Goal: Information Seeking & Learning: Learn about a topic

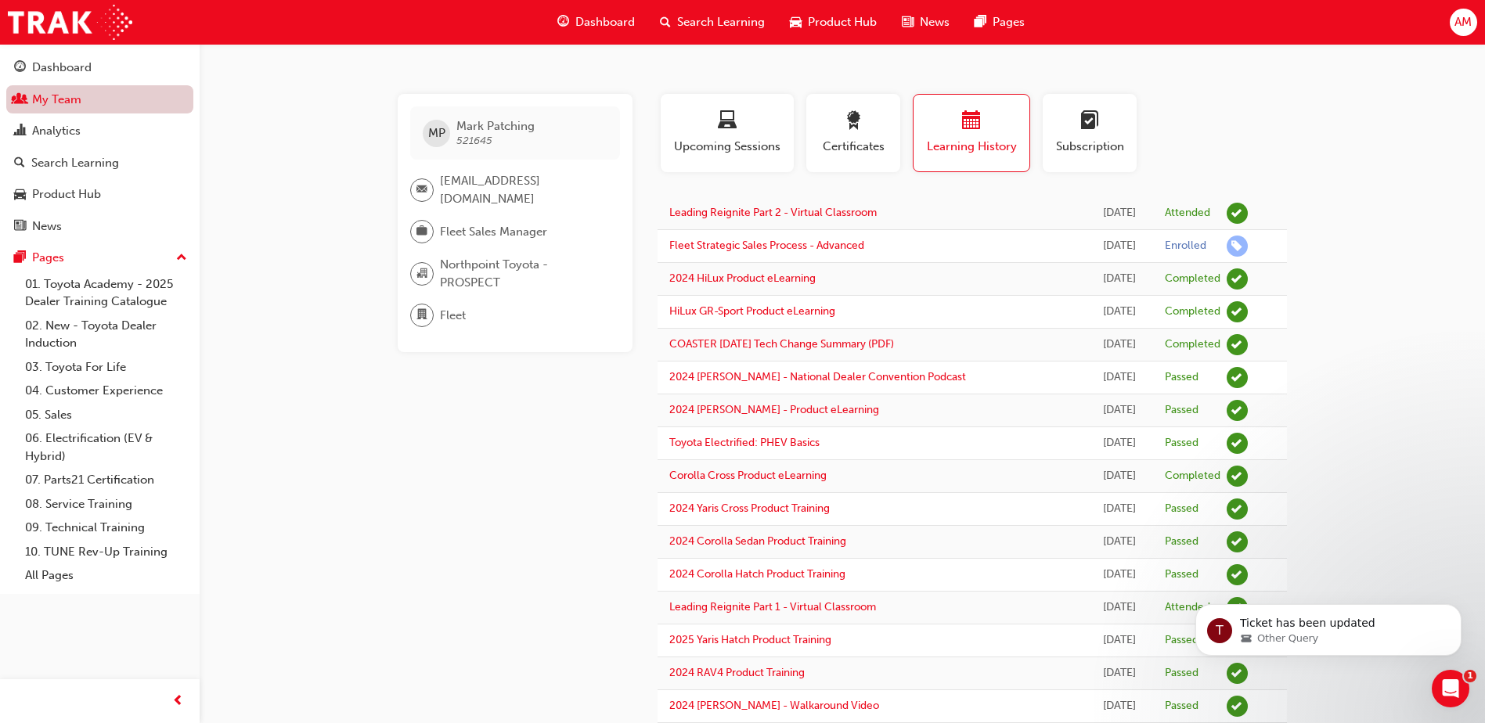
click at [55, 99] on link "My Team" at bounding box center [99, 99] width 187 height 29
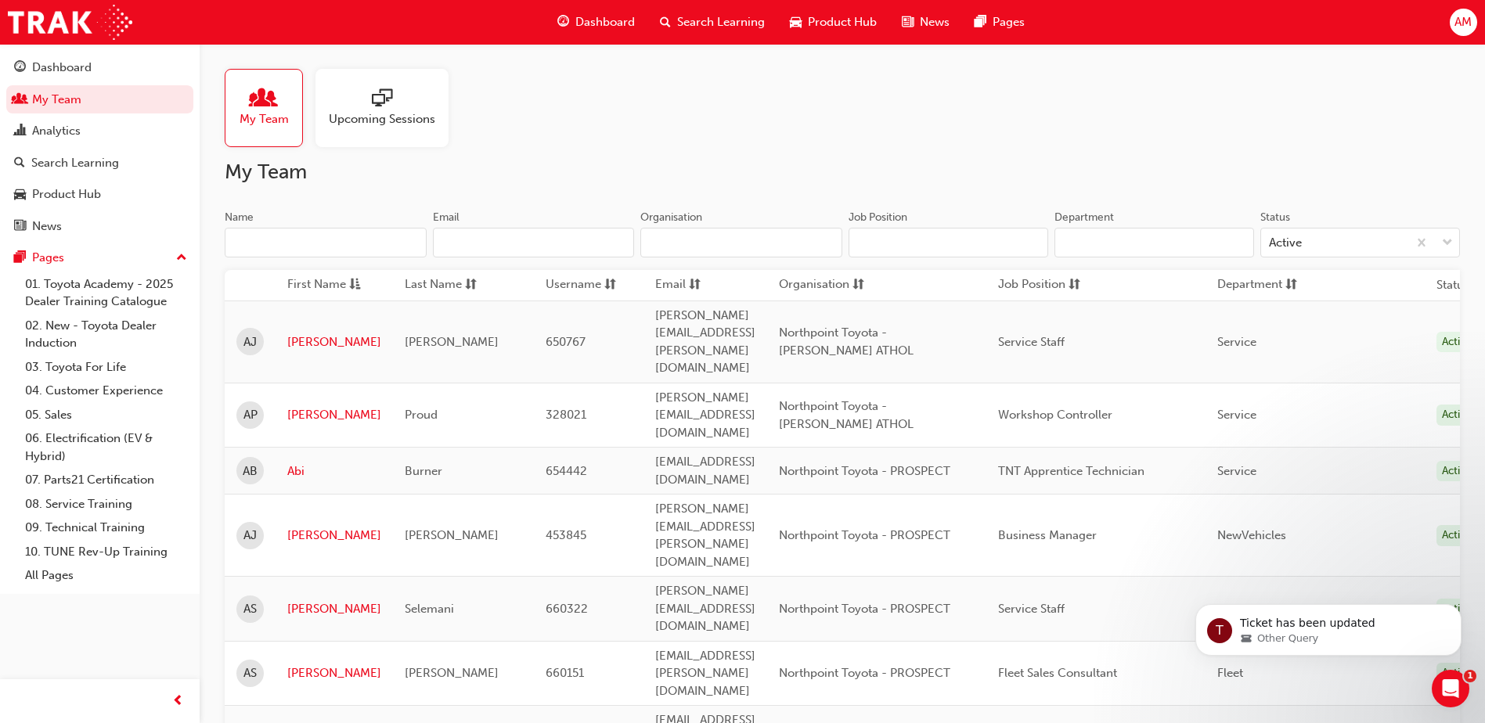
click at [334, 239] on input "Name" at bounding box center [326, 243] width 202 height 30
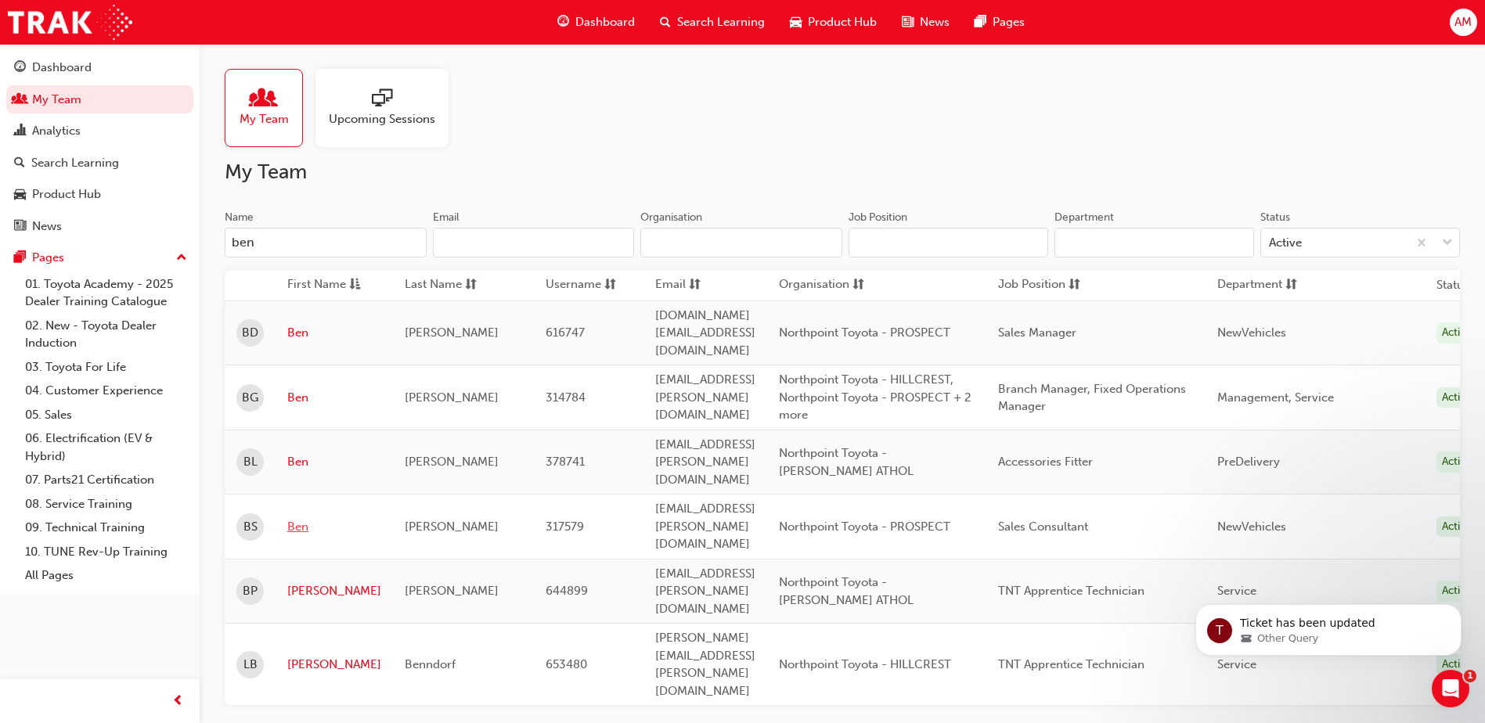
type input "ben"
click at [290, 518] on link "Ben" at bounding box center [334, 527] width 94 height 18
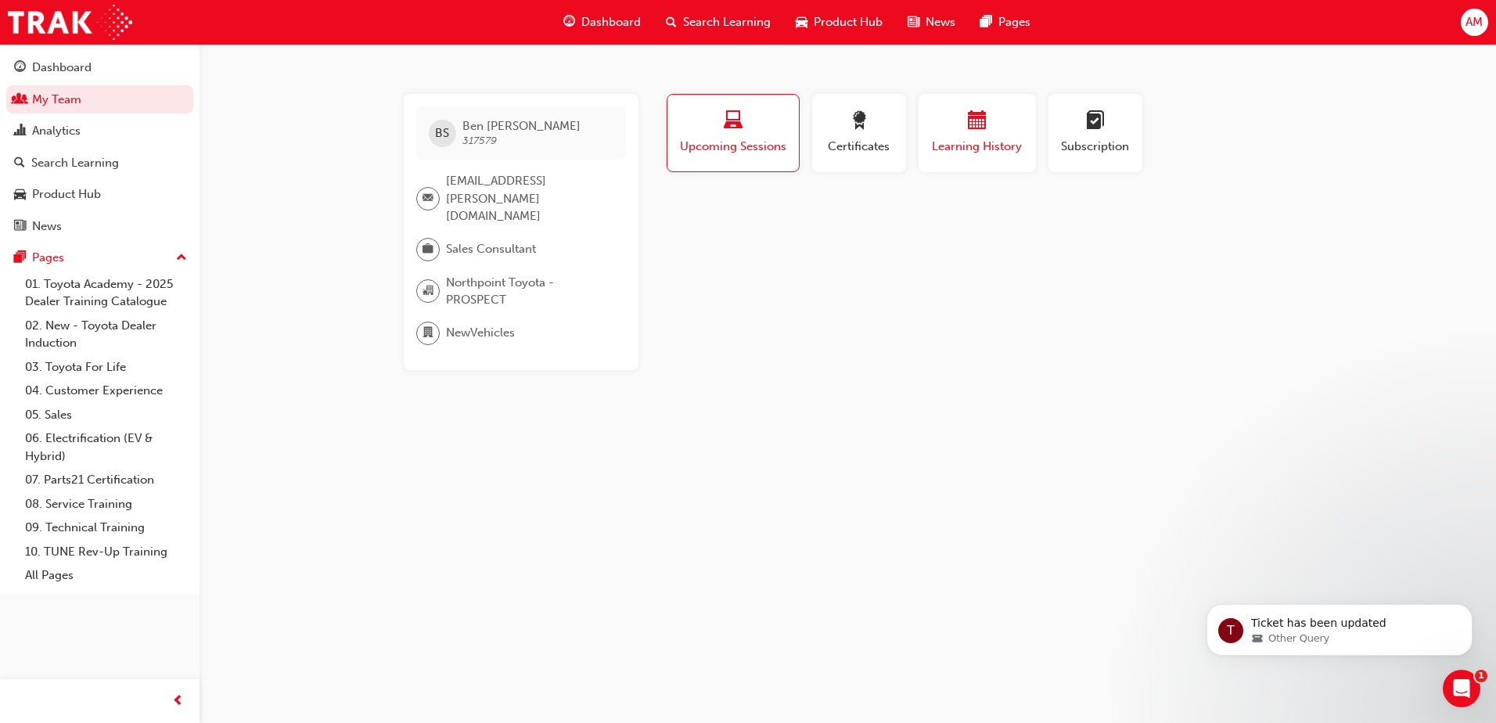
click at [961, 126] on div "button" at bounding box center [978, 123] width 94 height 24
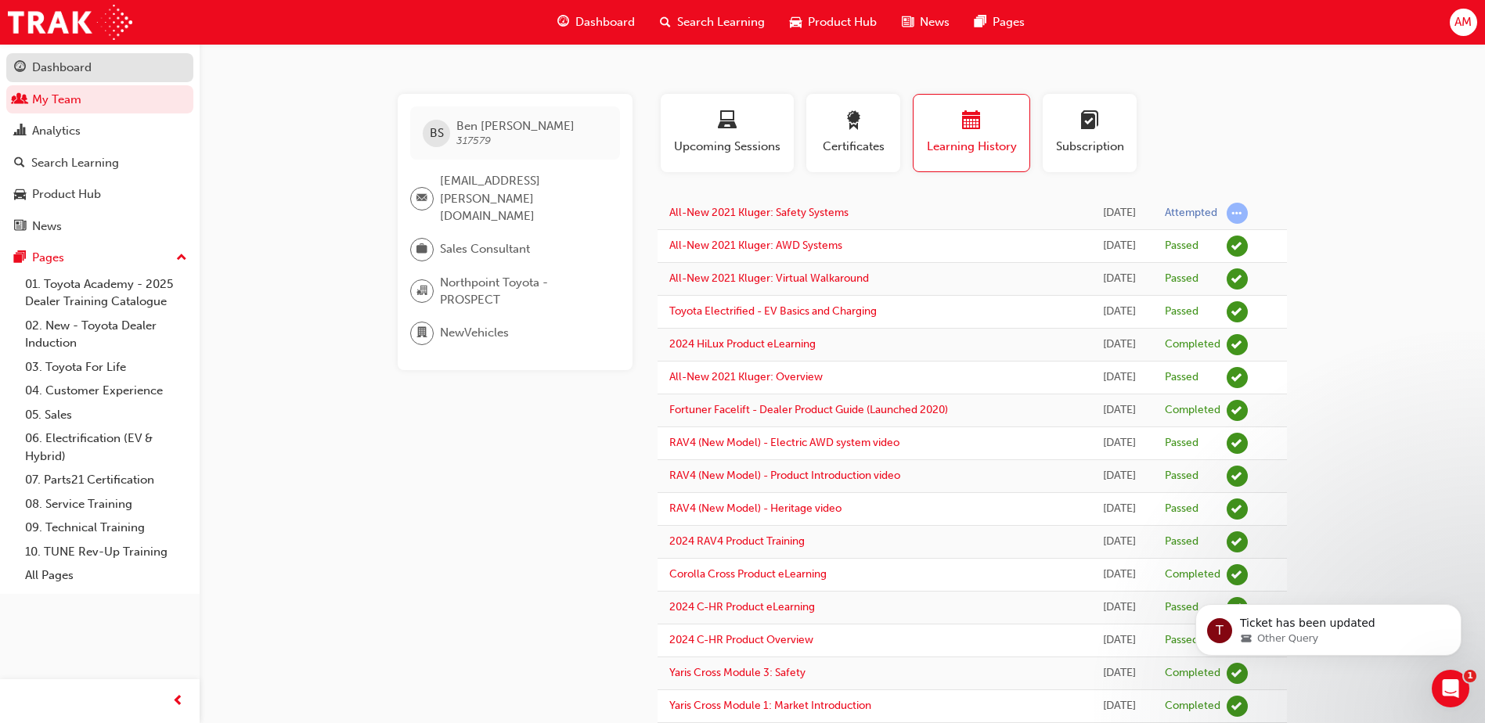
click at [85, 67] on div "Dashboard" at bounding box center [61, 68] width 59 height 18
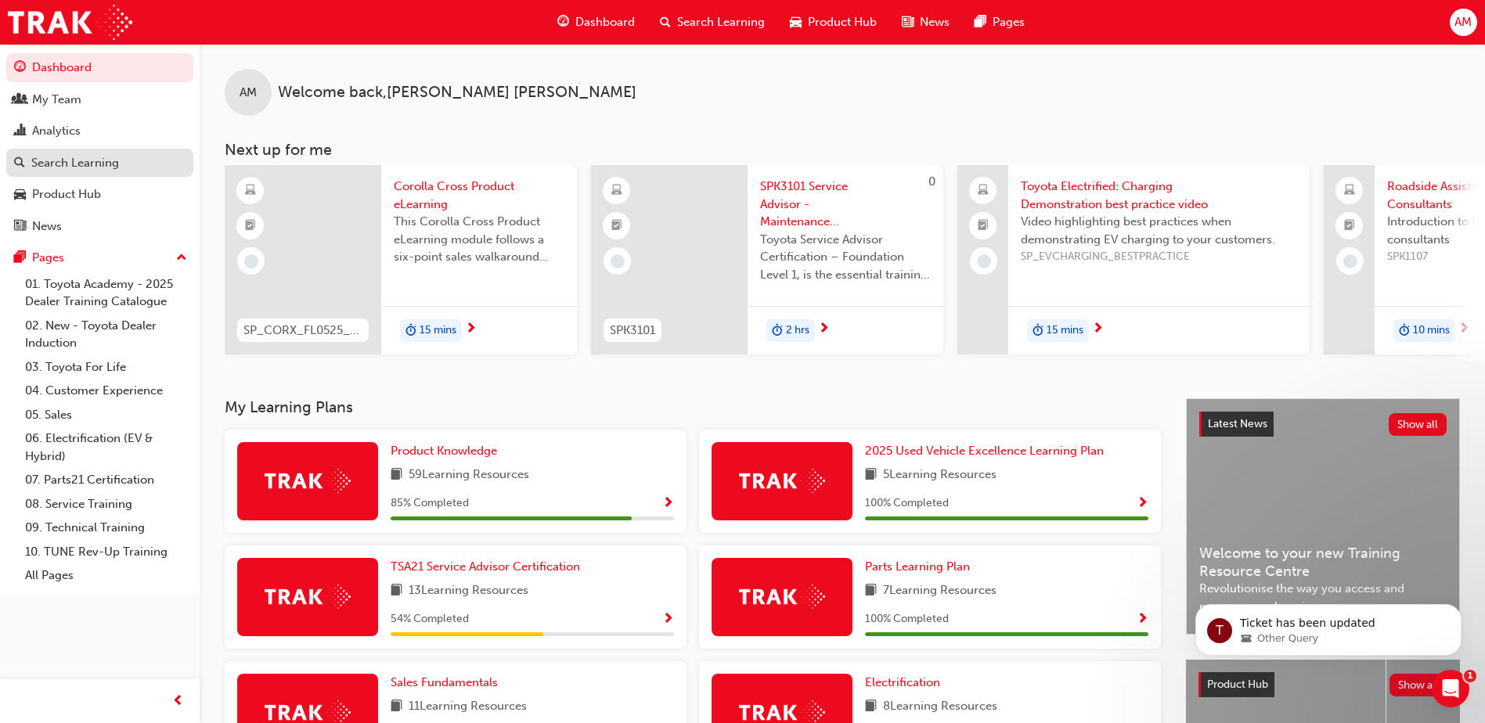
click at [92, 160] on div "Search Learning" at bounding box center [75, 163] width 88 height 18
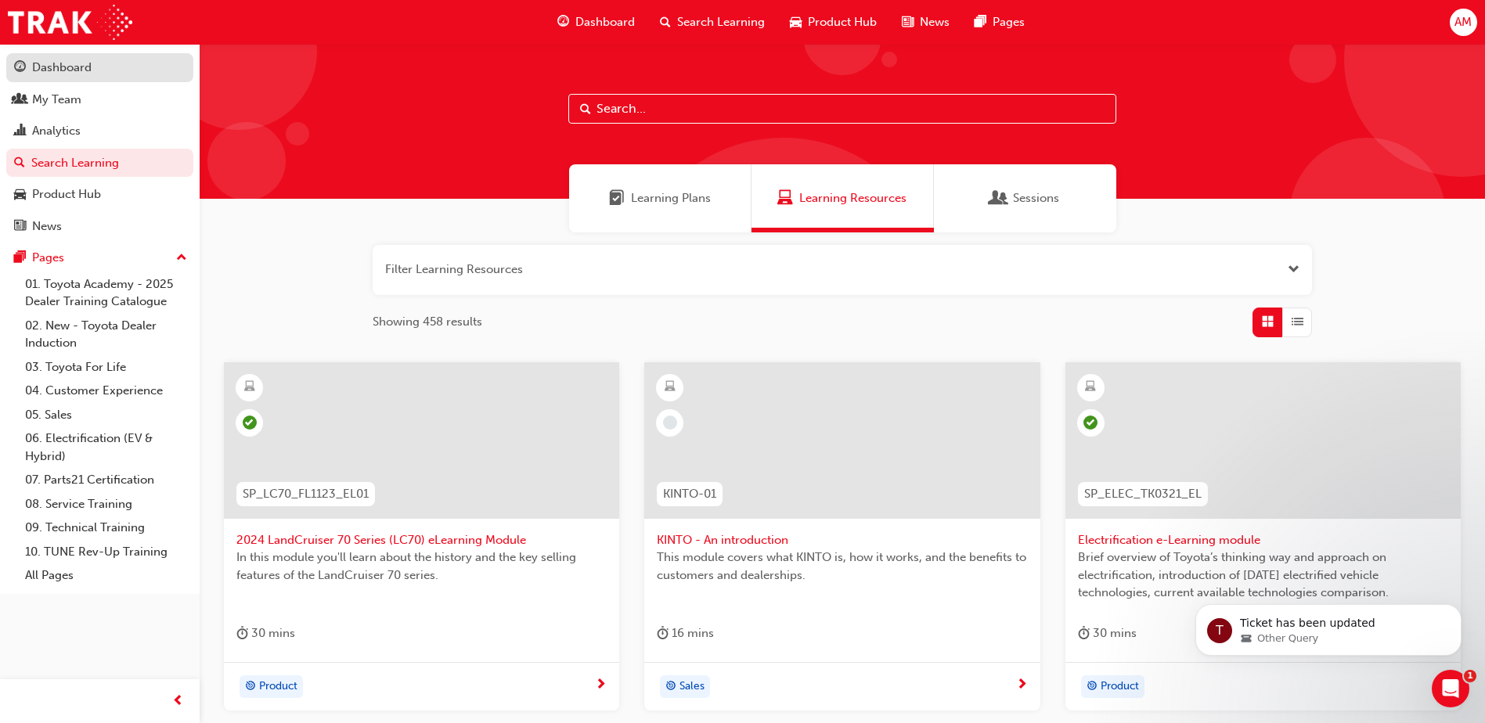
click at [54, 65] on div "Dashboard" at bounding box center [61, 68] width 59 height 18
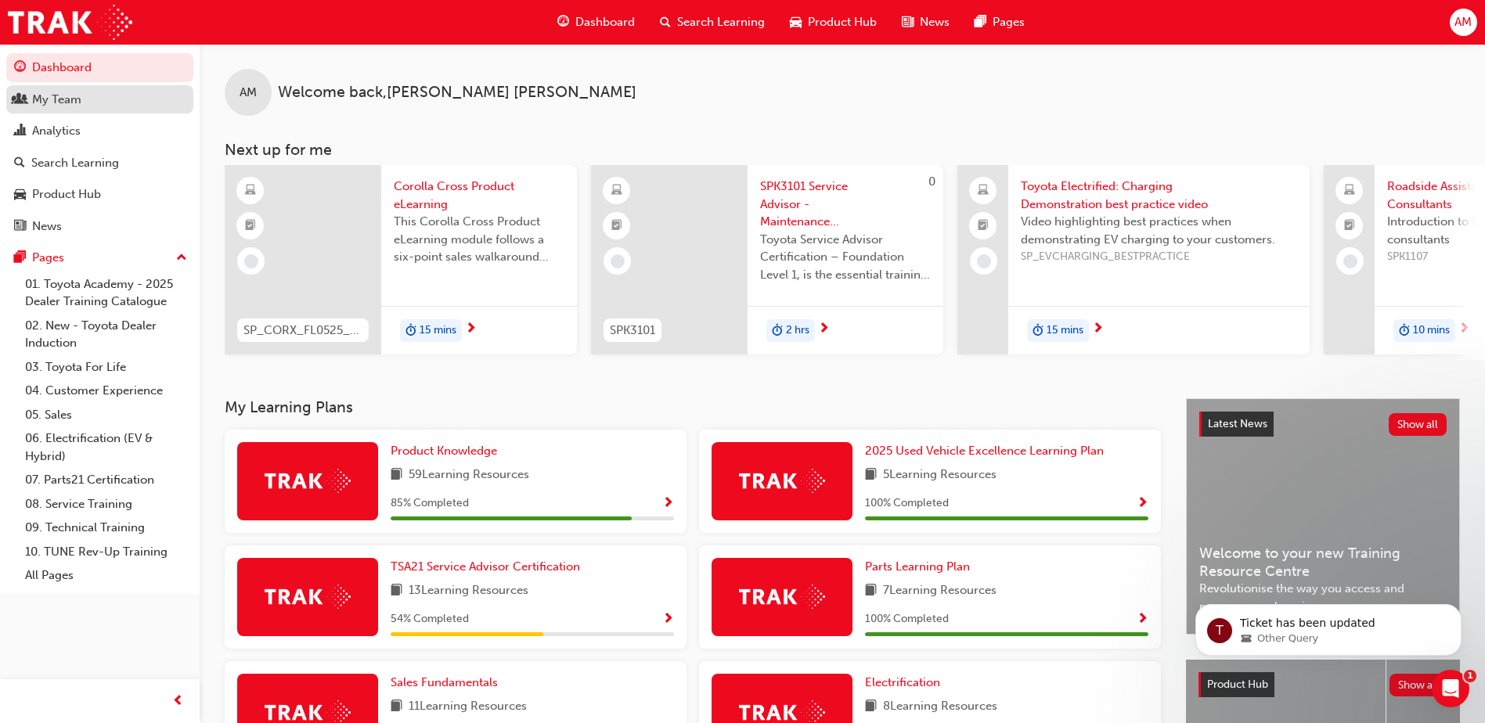
click at [89, 107] on div "My Team" at bounding box center [99, 100] width 171 height 20
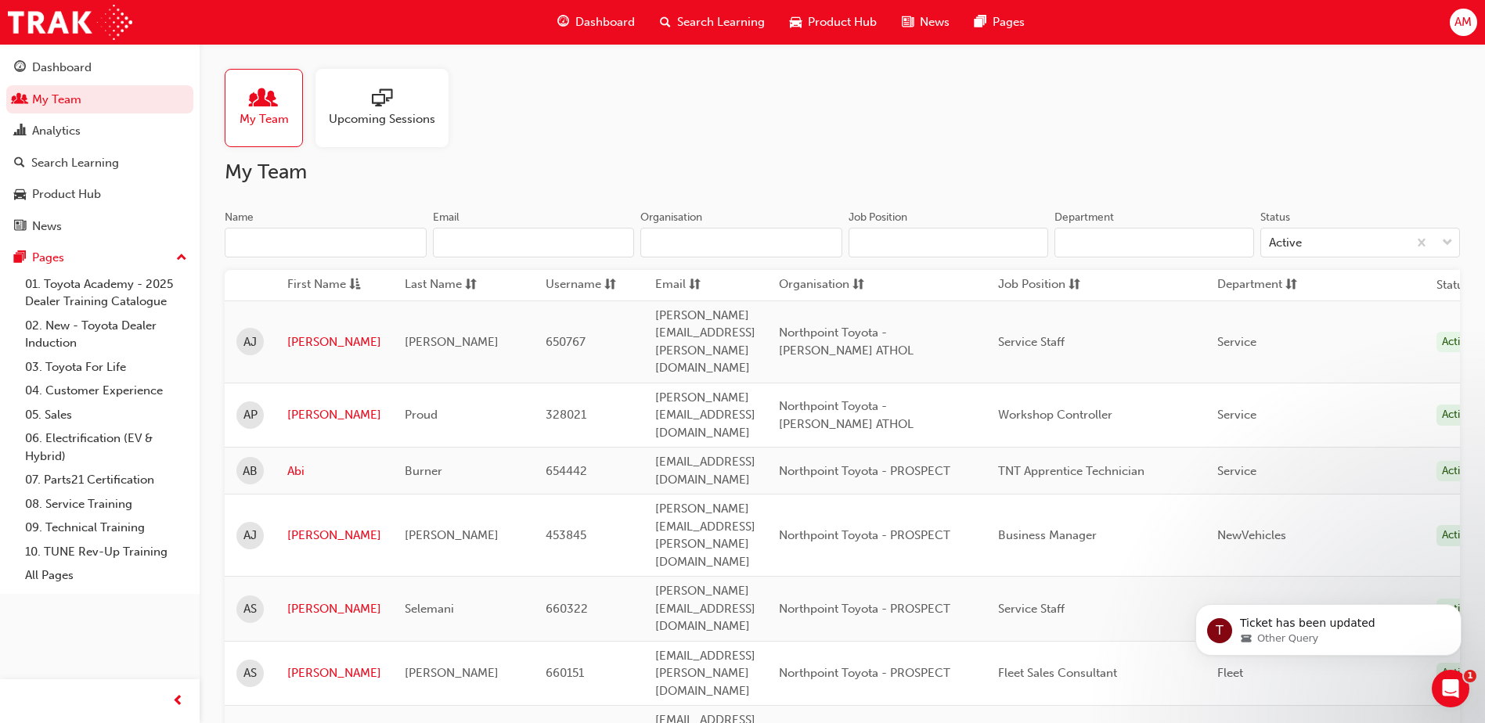
click at [285, 236] on input "Name" at bounding box center [326, 243] width 202 height 30
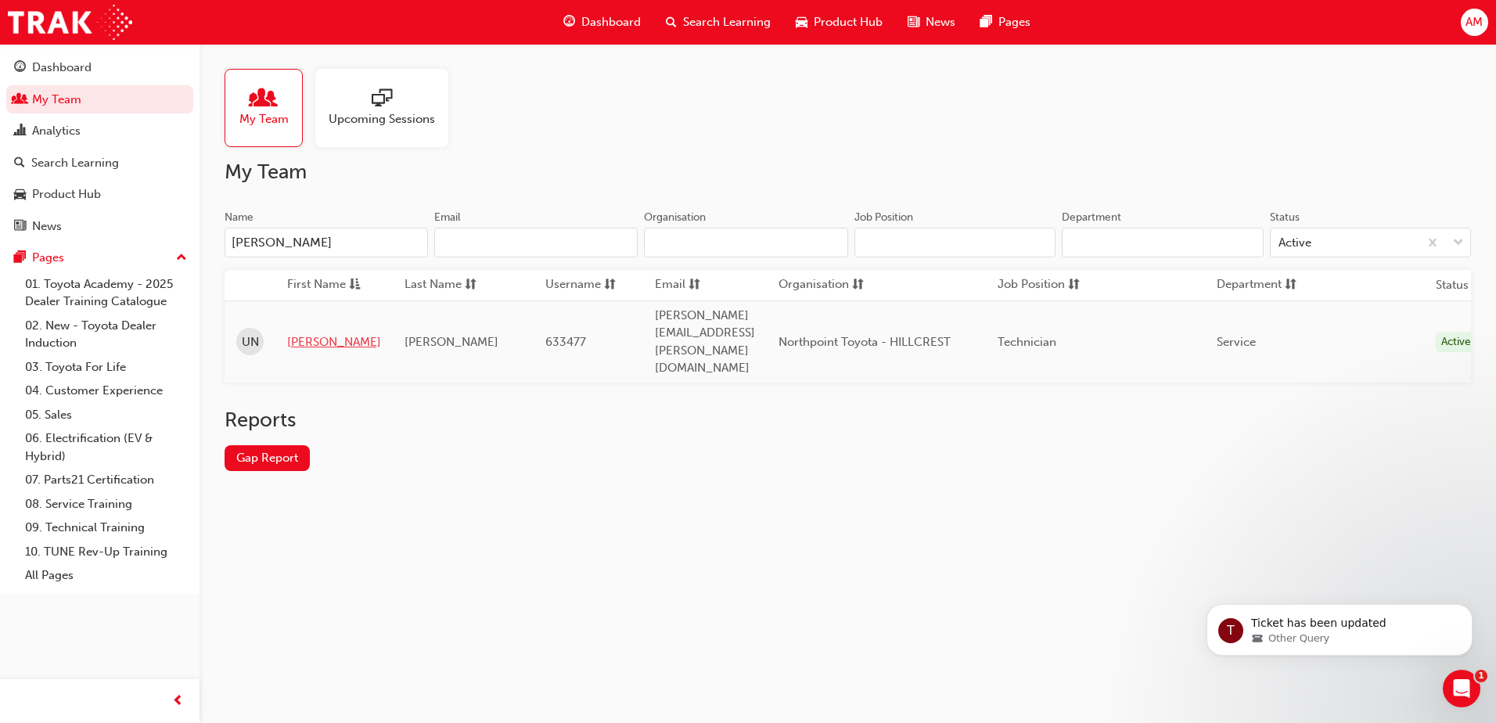
type input "[PERSON_NAME]"
click at [298, 333] on link "[PERSON_NAME]" at bounding box center [334, 342] width 94 height 18
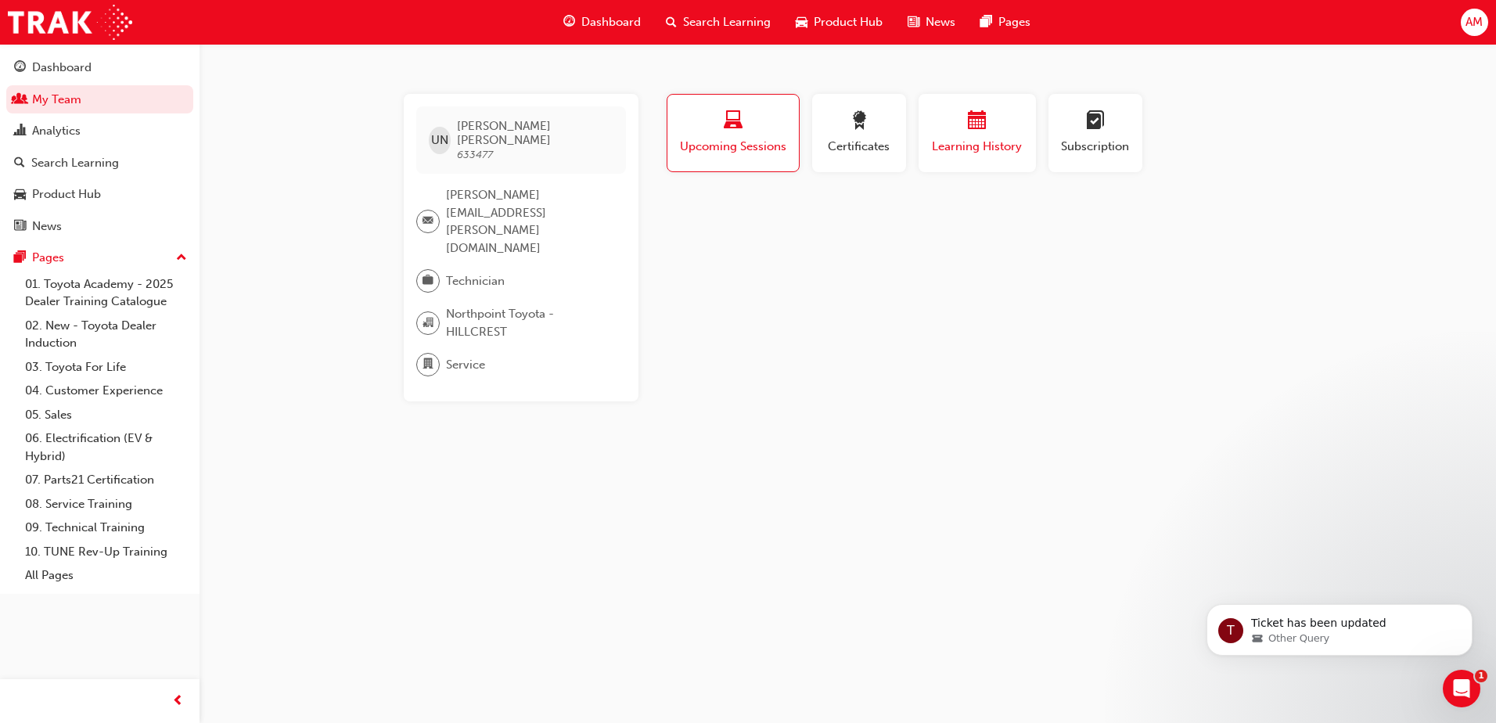
click at [933, 153] on span "Learning History" at bounding box center [978, 147] width 94 height 18
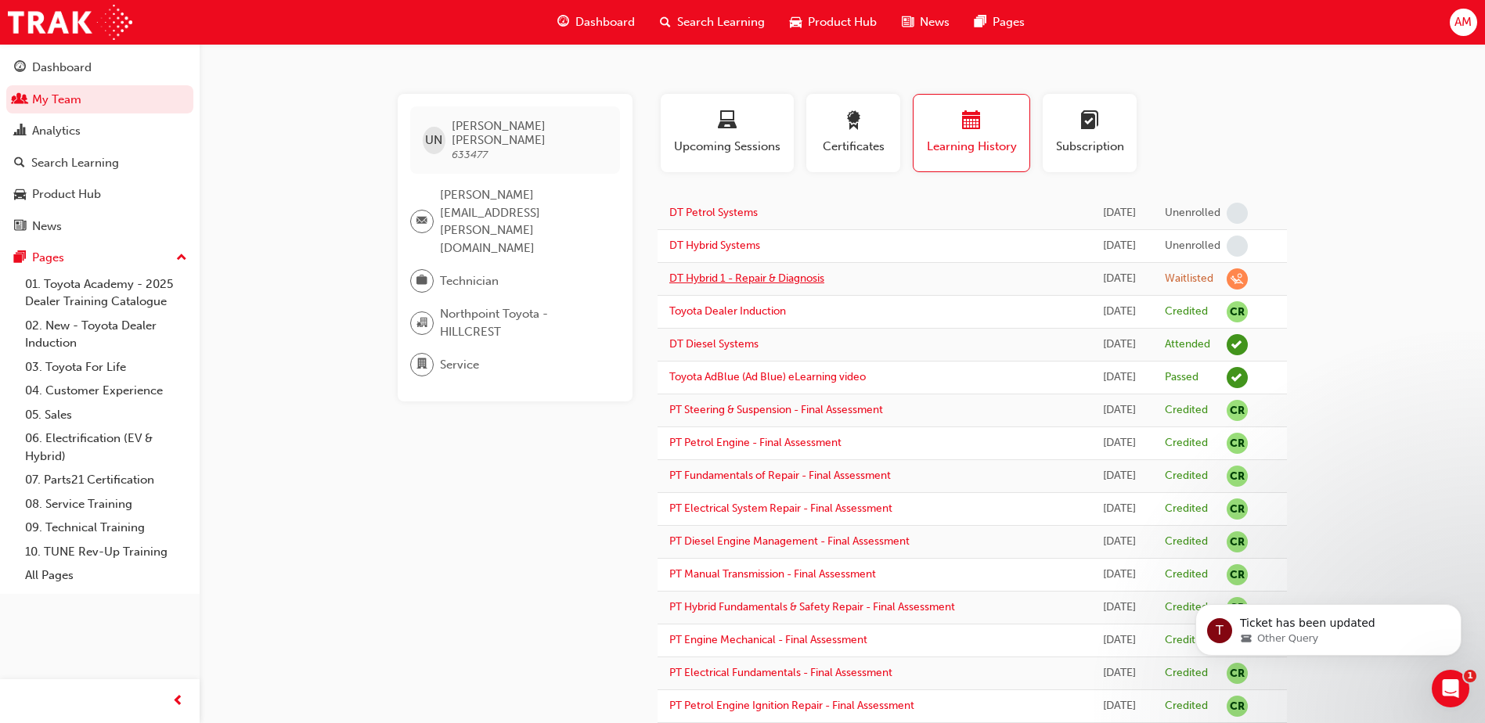
click at [798, 277] on link "DT Hybrid 1 - Repair & Diagnosis" at bounding box center [746, 278] width 155 height 13
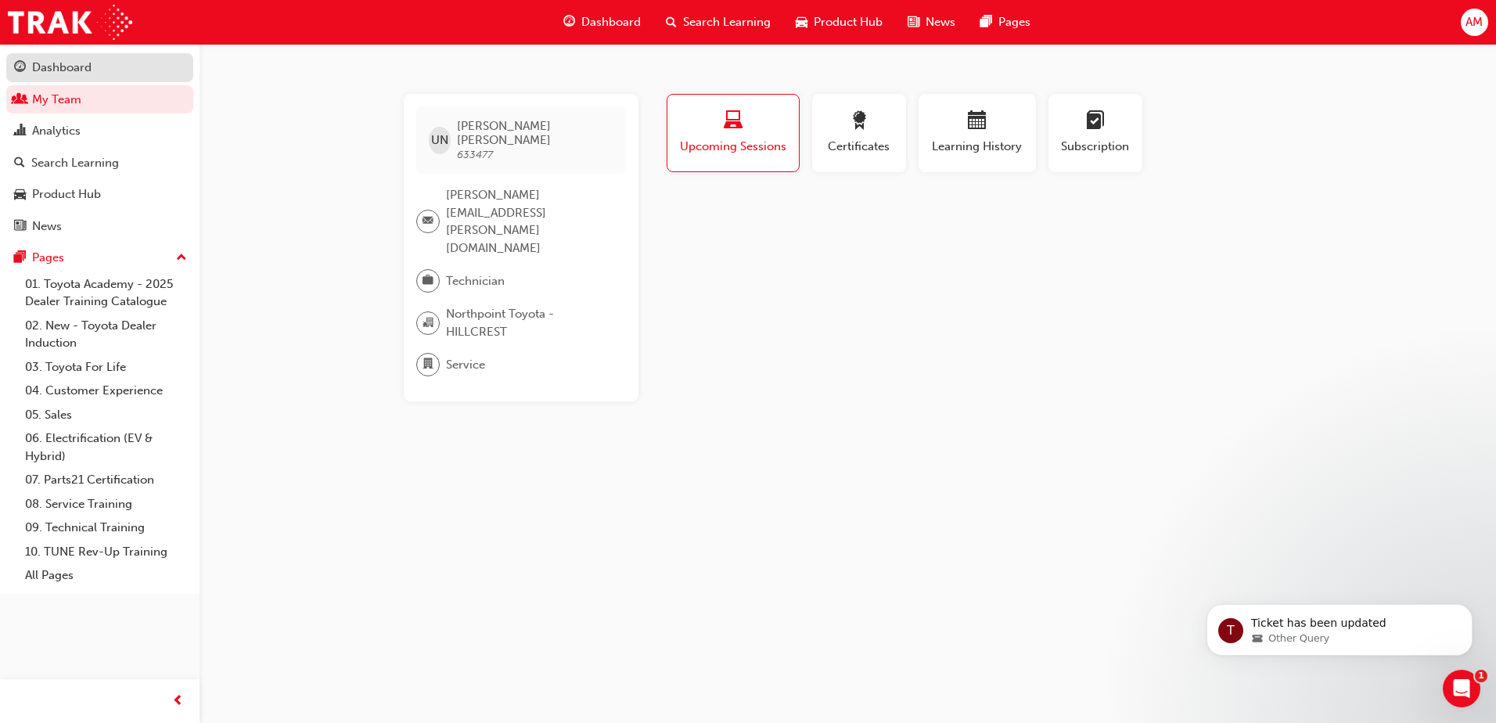
click at [60, 68] on div "Dashboard" at bounding box center [61, 68] width 59 height 18
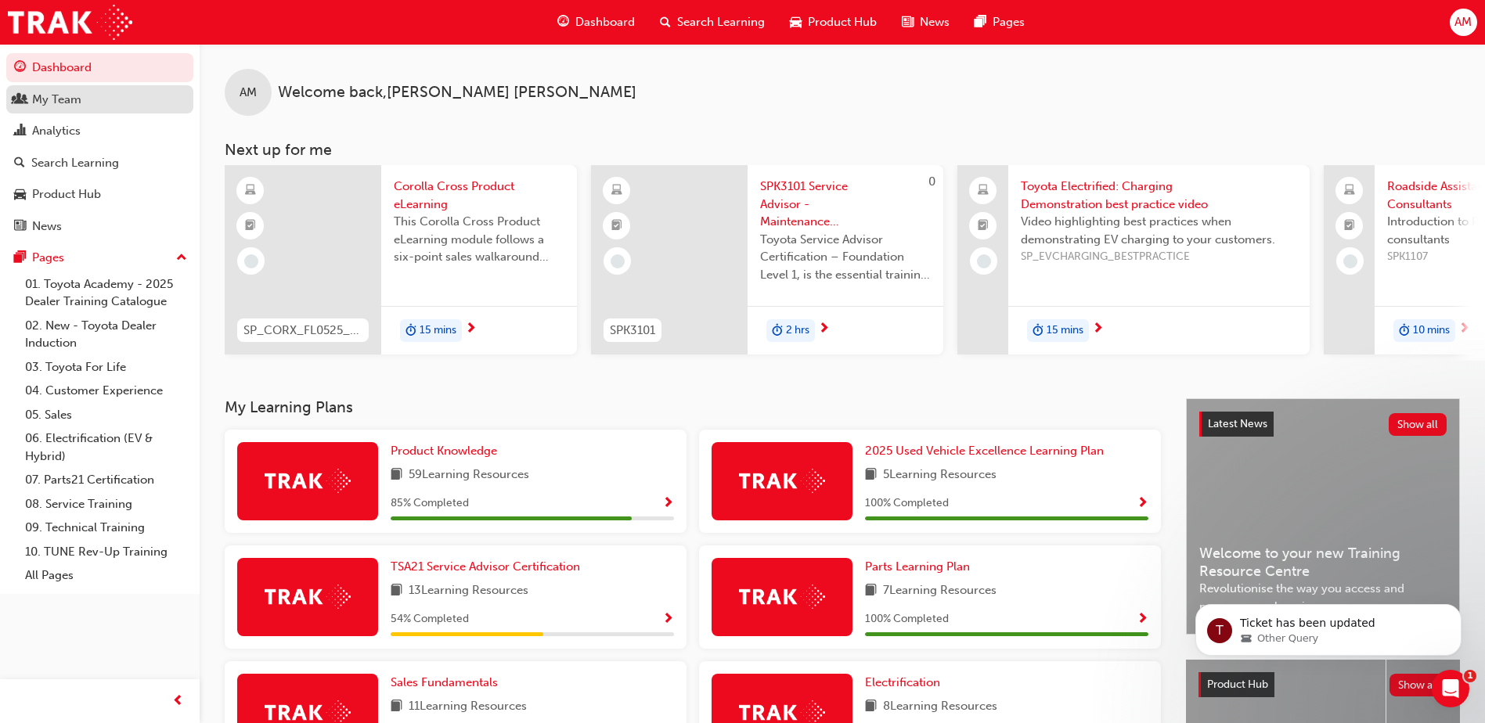
click at [93, 105] on div "My Team" at bounding box center [99, 100] width 171 height 20
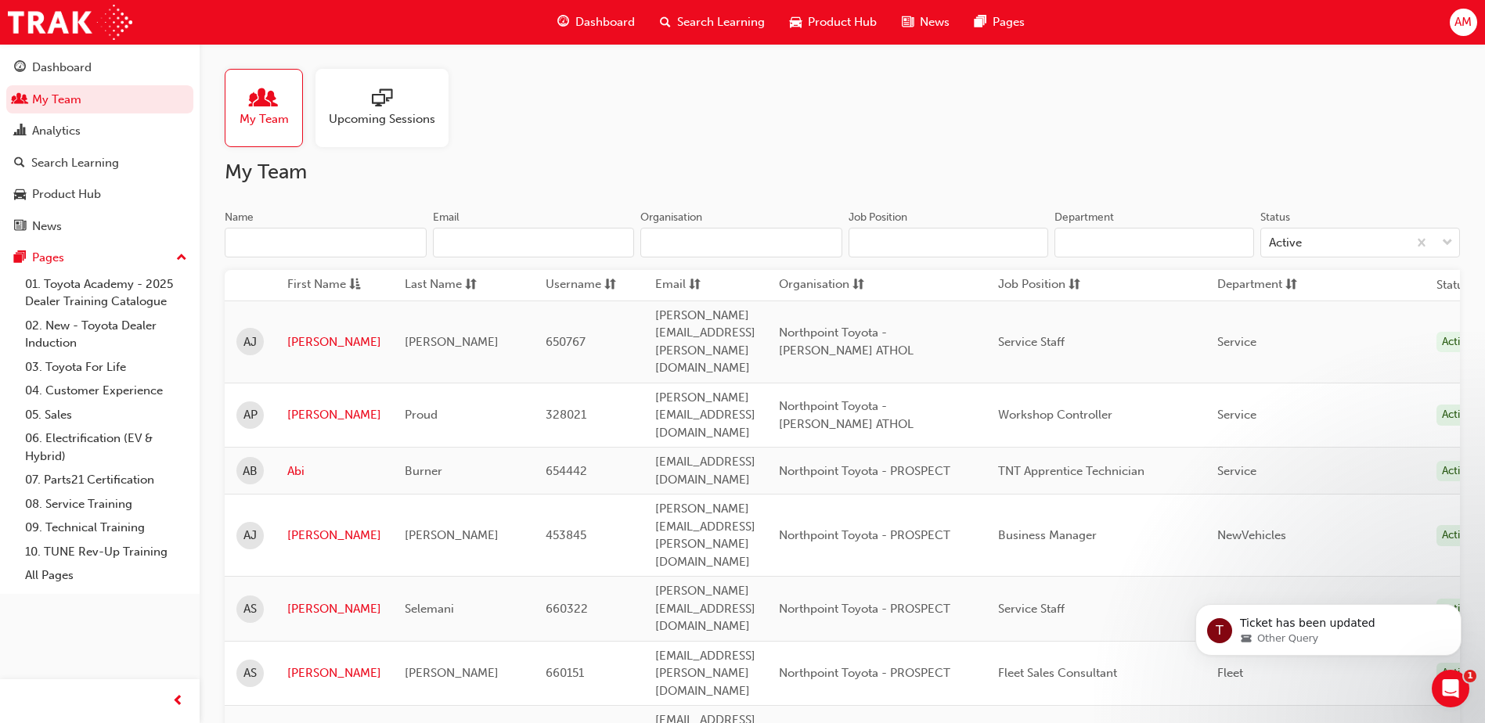
click at [303, 236] on input "Name" at bounding box center [326, 243] width 202 height 30
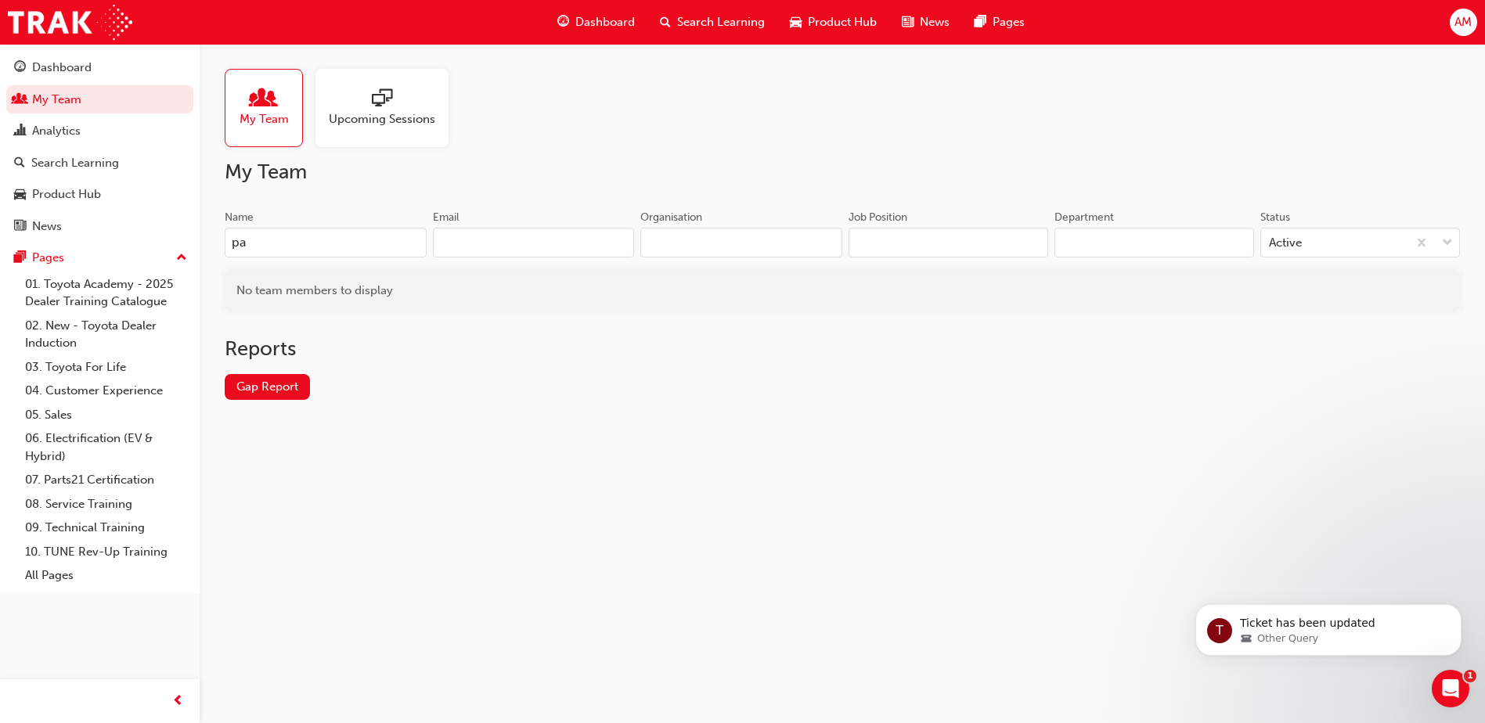
type input "p"
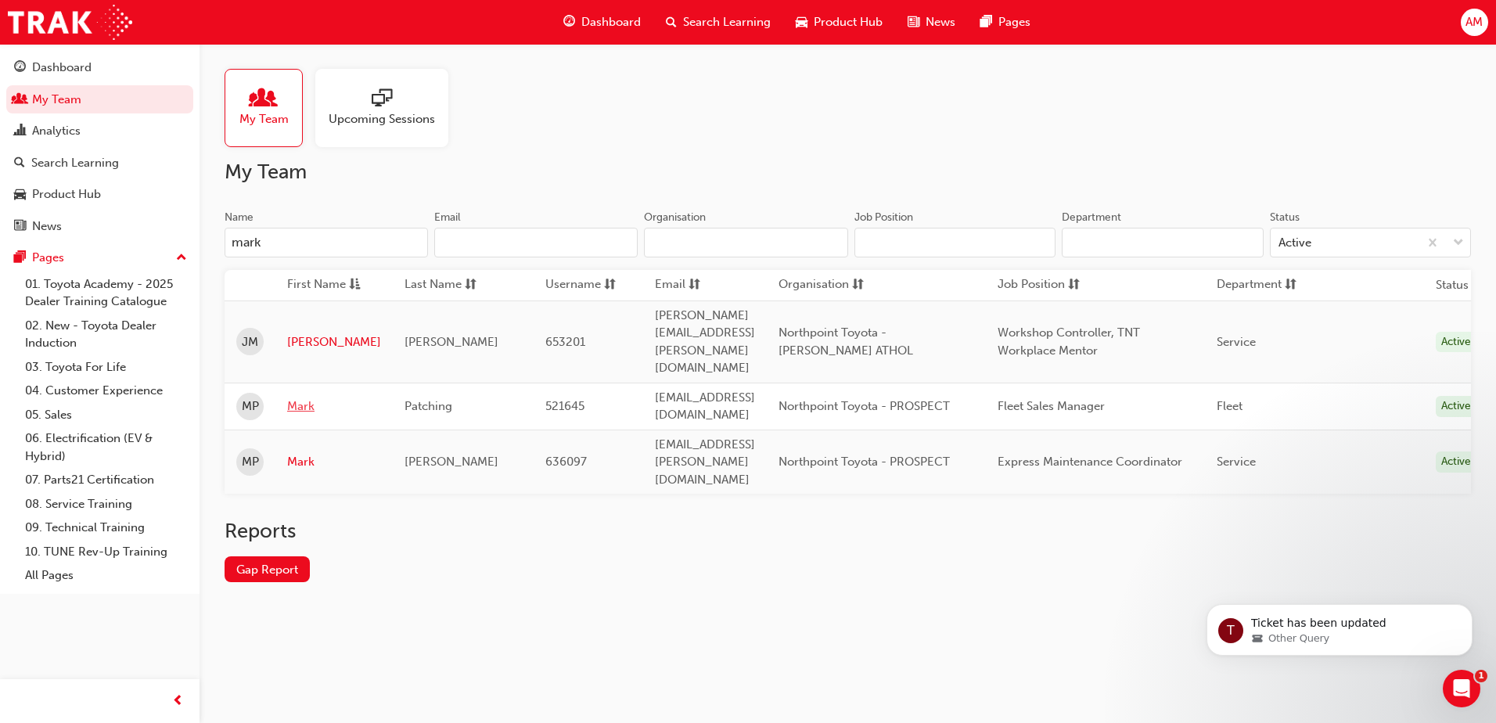
type input "mark"
click at [306, 398] on link "Mark" at bounding box center [334, 407] width 94 height 18
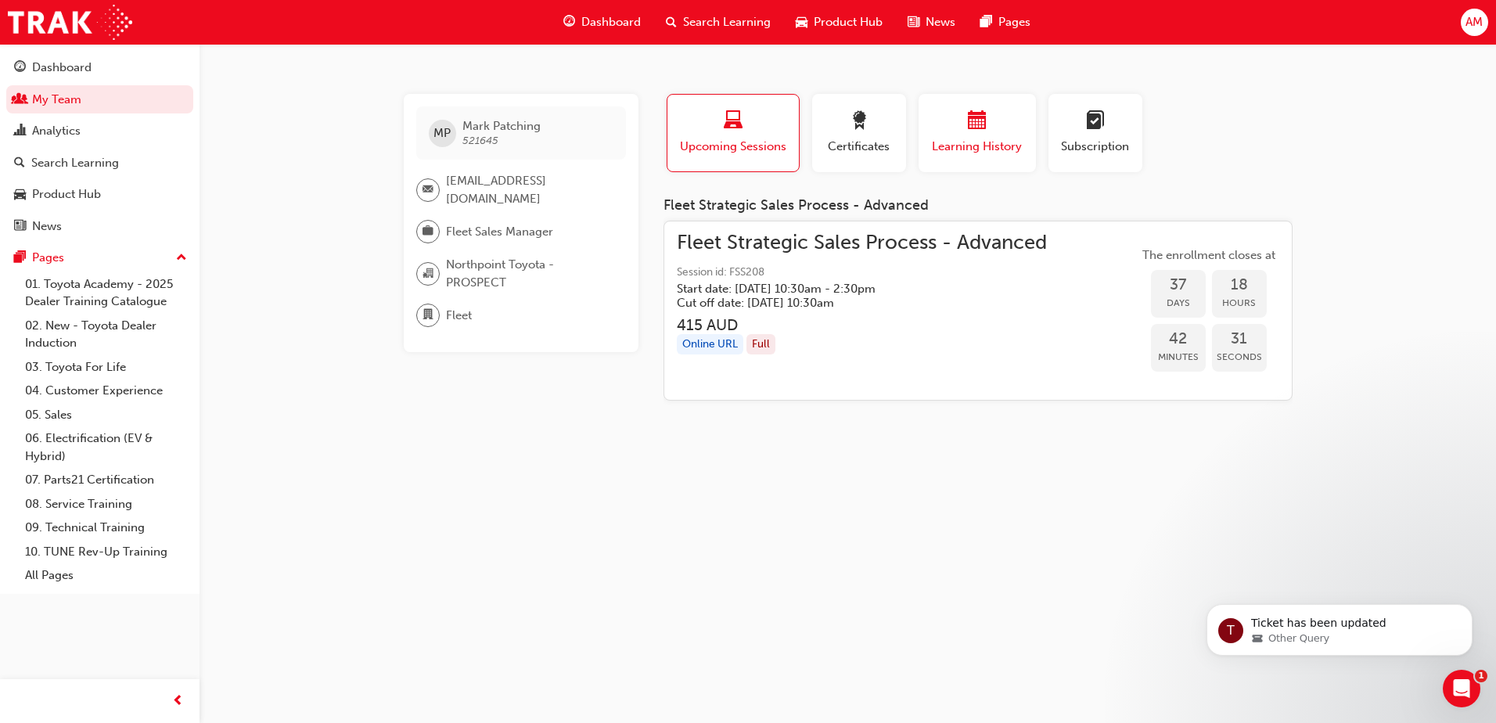
click at [992, 140] on span "Learning History" at bounding box center [978, 147] width 94 height 18
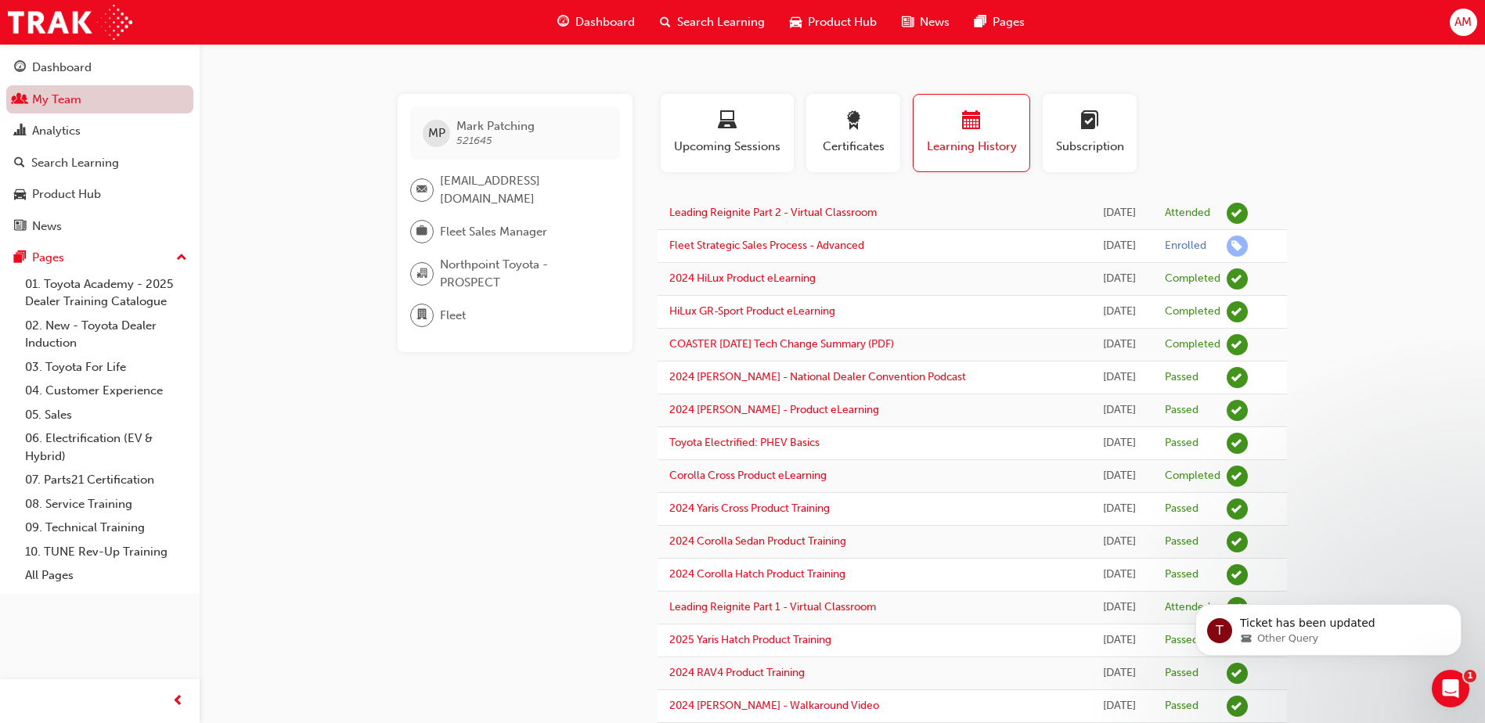
click at [77, 105] on link "My Team" at bounding box center [99, 99] width 187 height 29
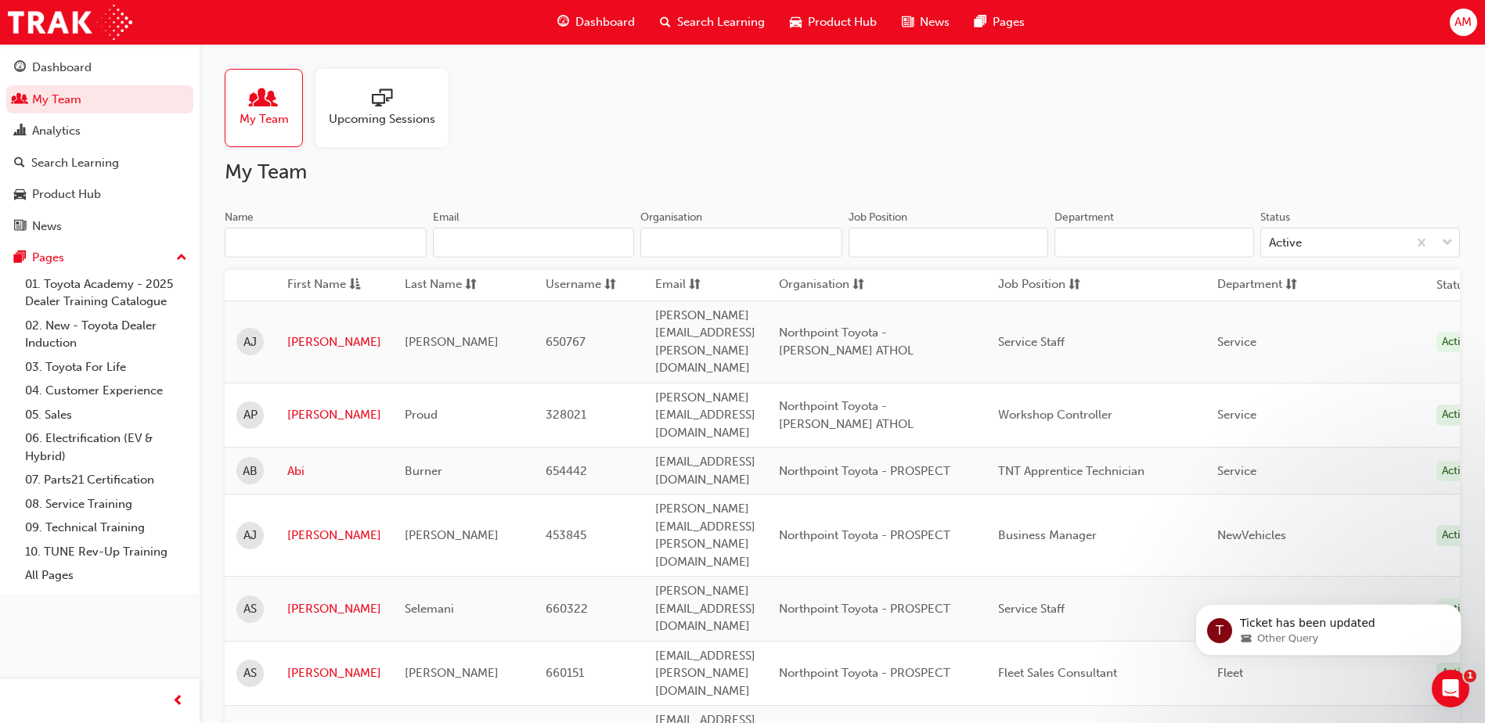
click at [319, 248] on input "Name" at bounding box center [326, 243] width 202 height 30
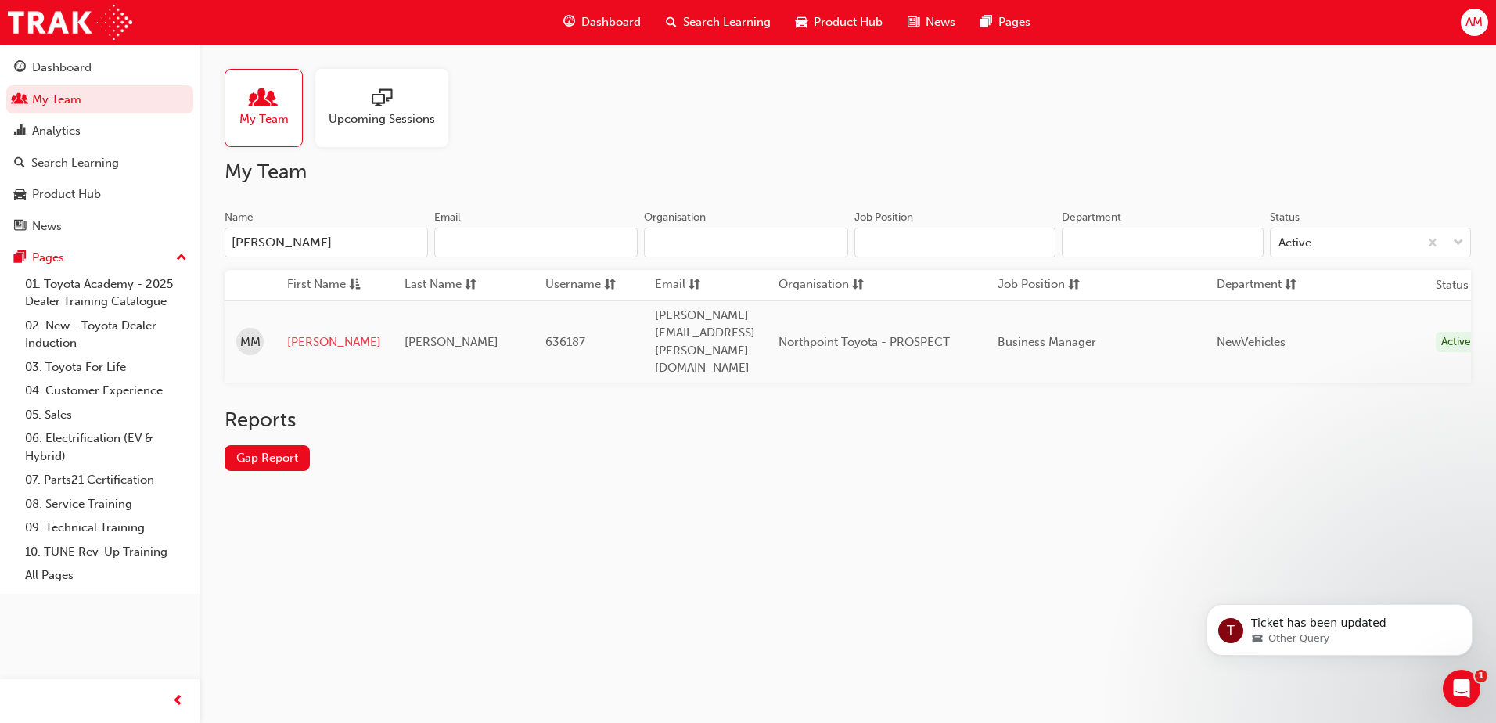
type input "[PERSON_NAME]"
click at [313, 333] on link "[PERSON_NAME]" at bounding box center [334, 342] width 94 height 18
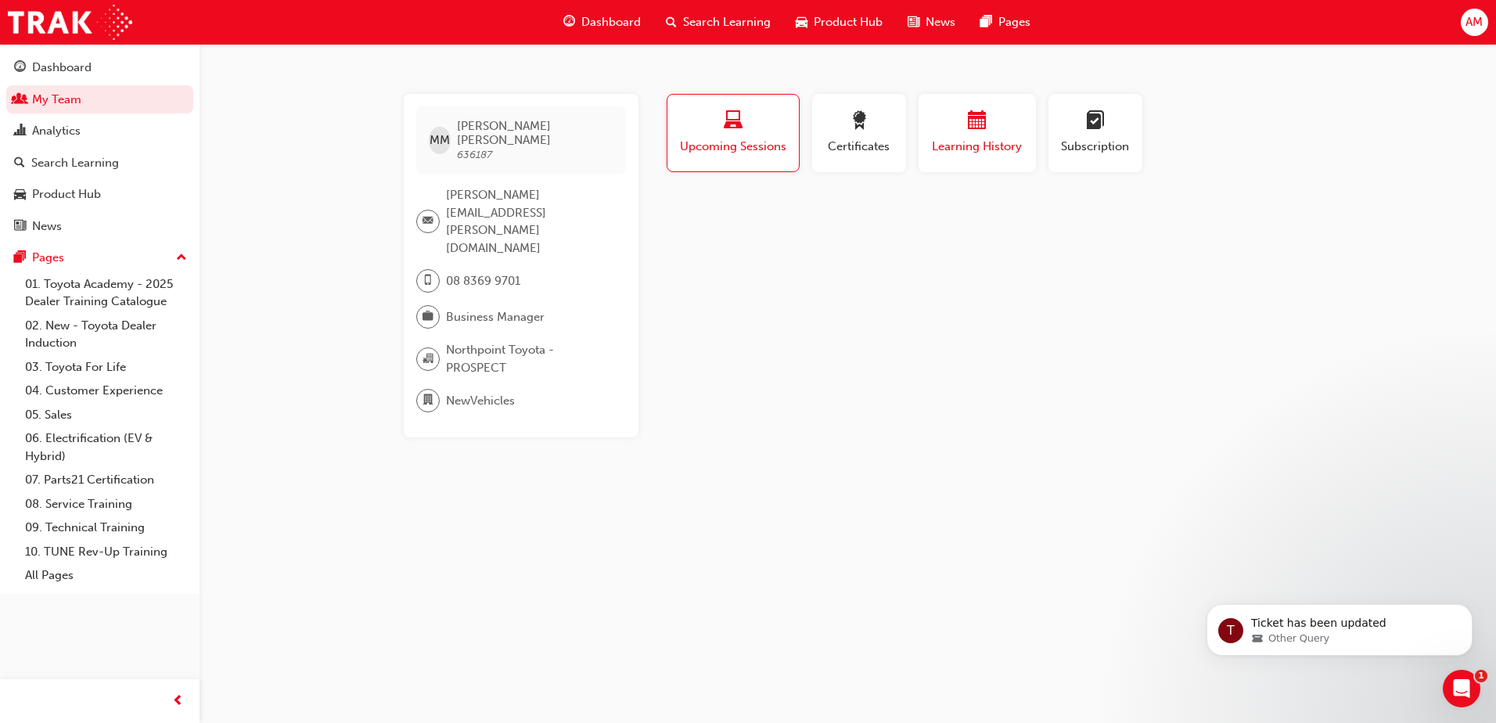
click at [1000, 120] on div "button" at bounding box center [978, 123] width 94 height 24
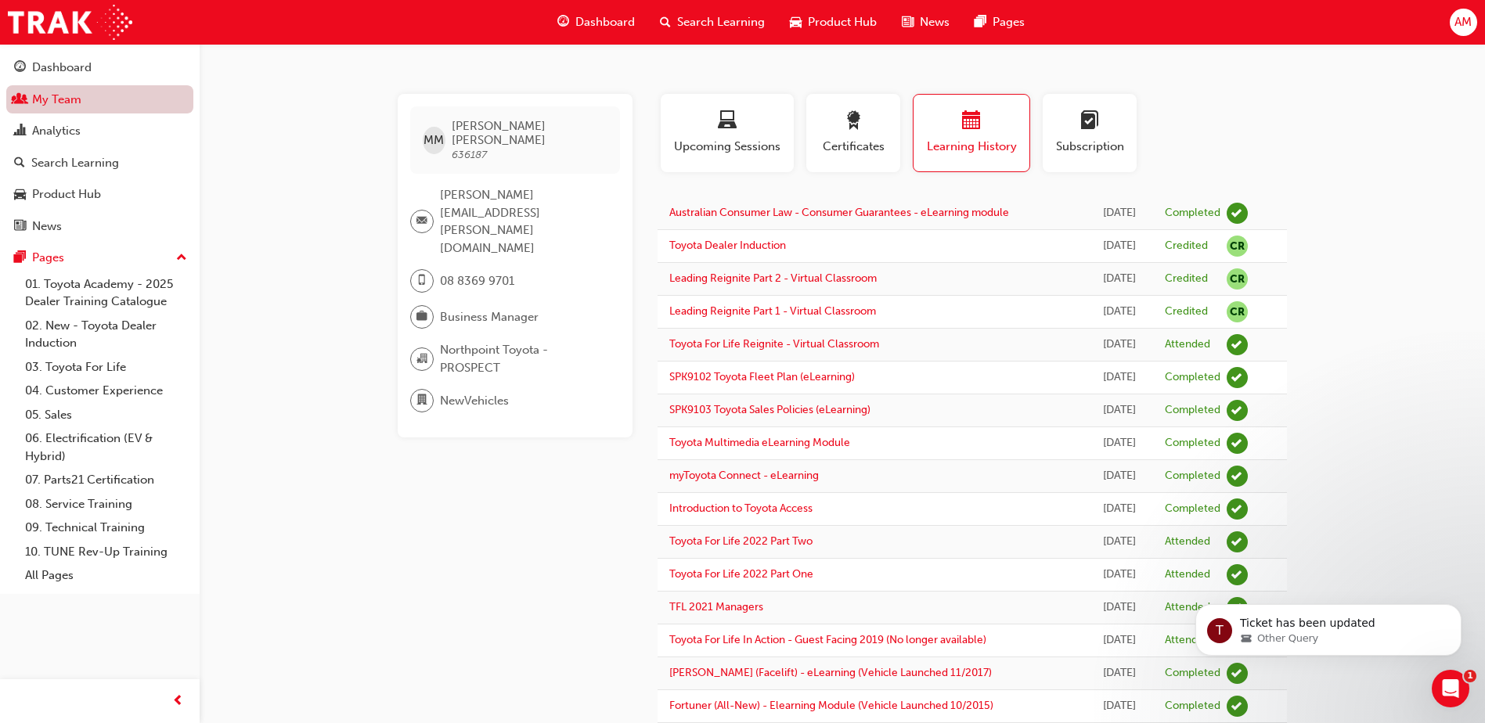
click at [60, 104] on link "My Team" at bounding box center [99, 99] width 187 height 29
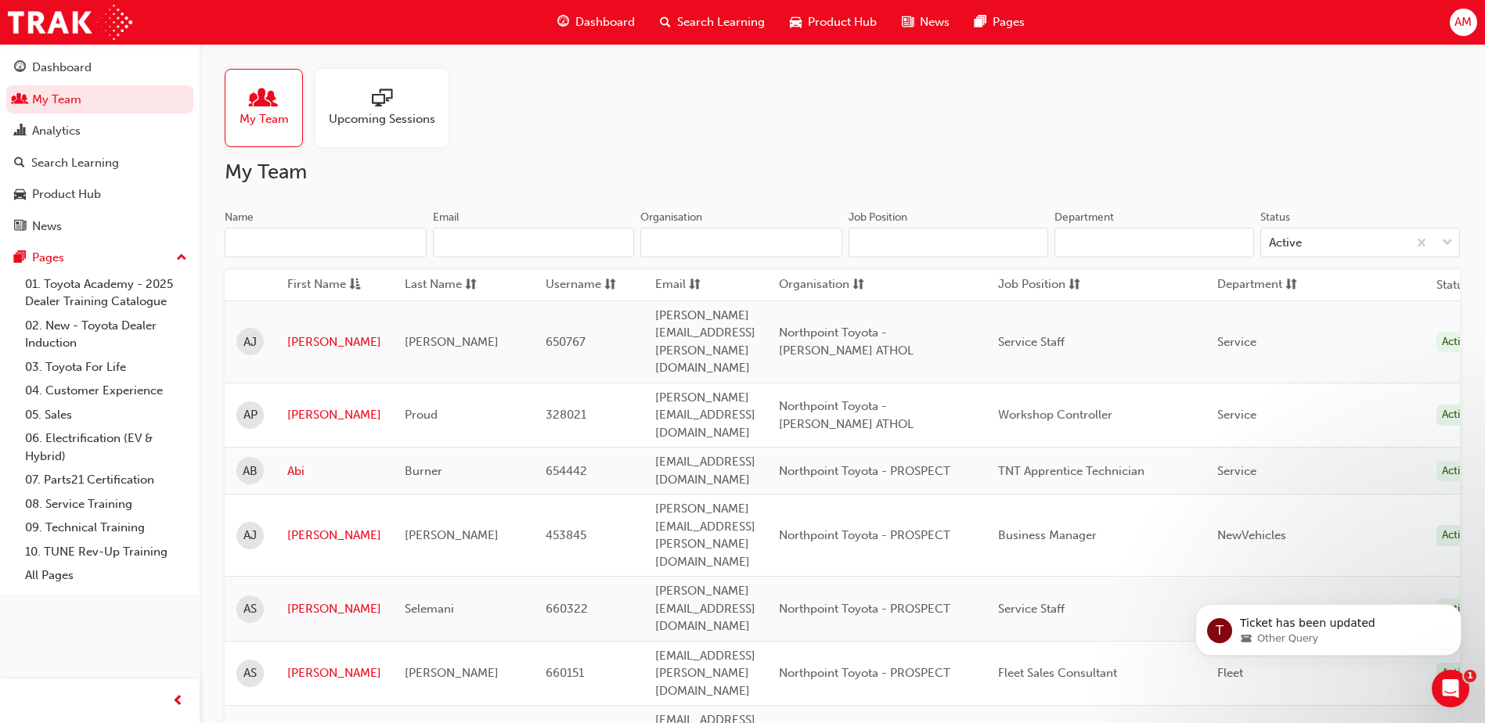
click at [274, 249] on input "Name" at bounding box center [326, 243] width 202 height 30
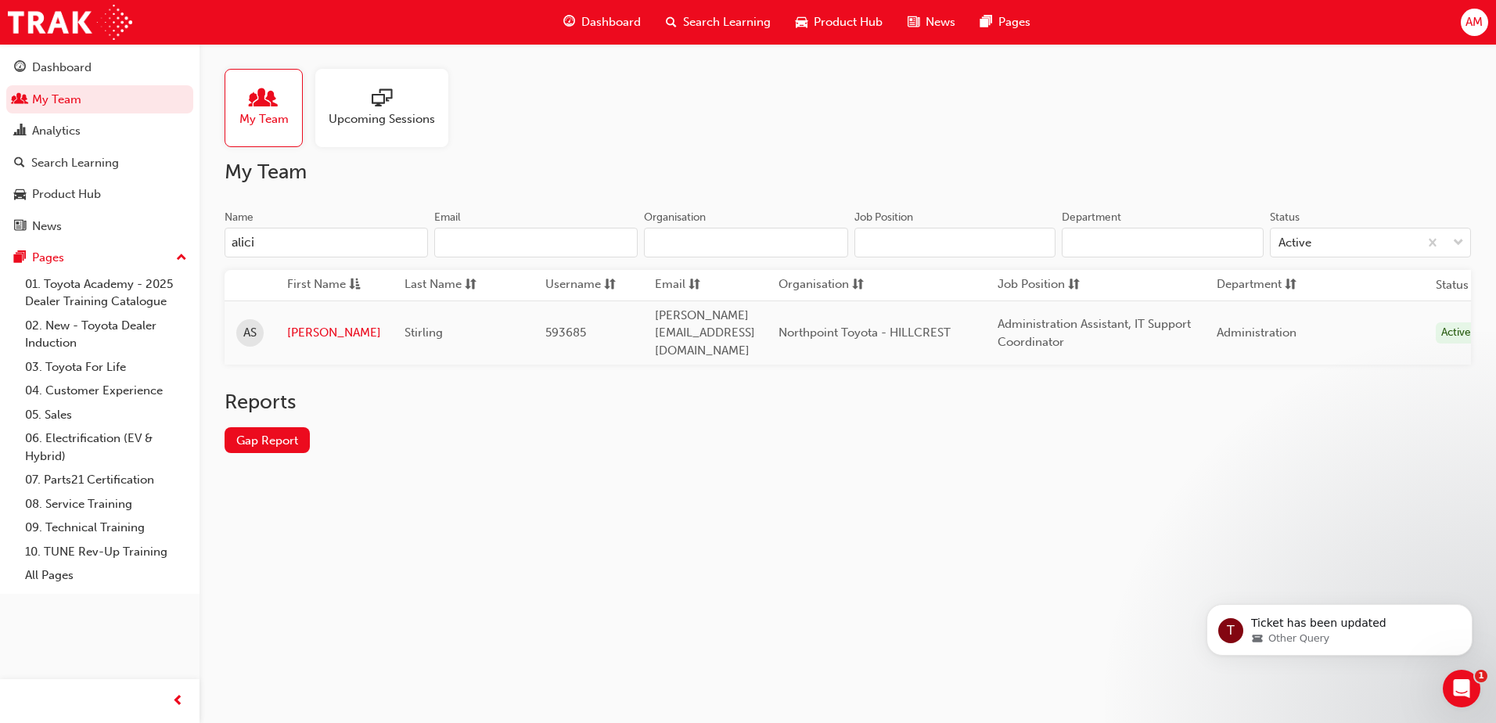
type input "[PERSON_NAME]"
click at [305, 332] on link "[PERSON_NAME]" at bounding box center [334, 333] width 94 height 18
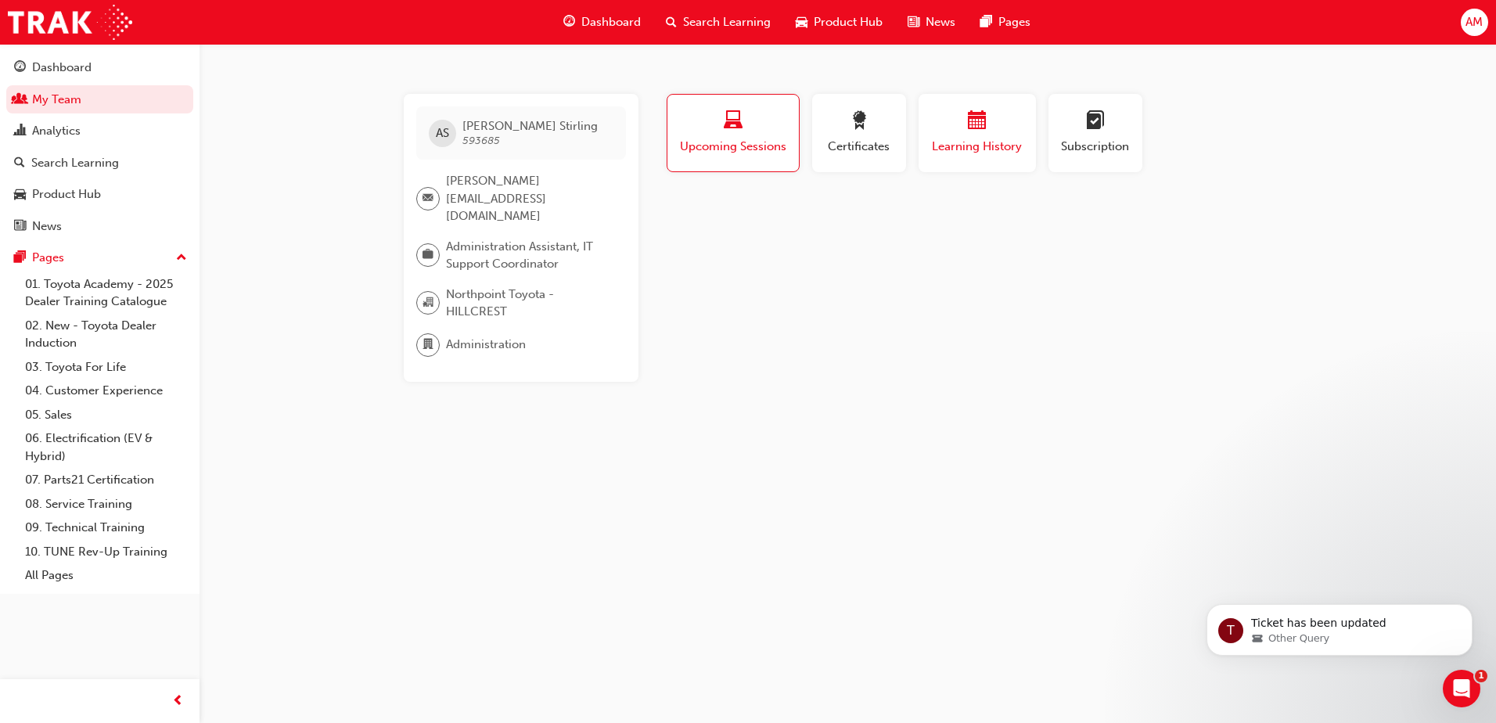
click at [992, 130] on div "button" at bounding box center [978, 123] width 94 height 24
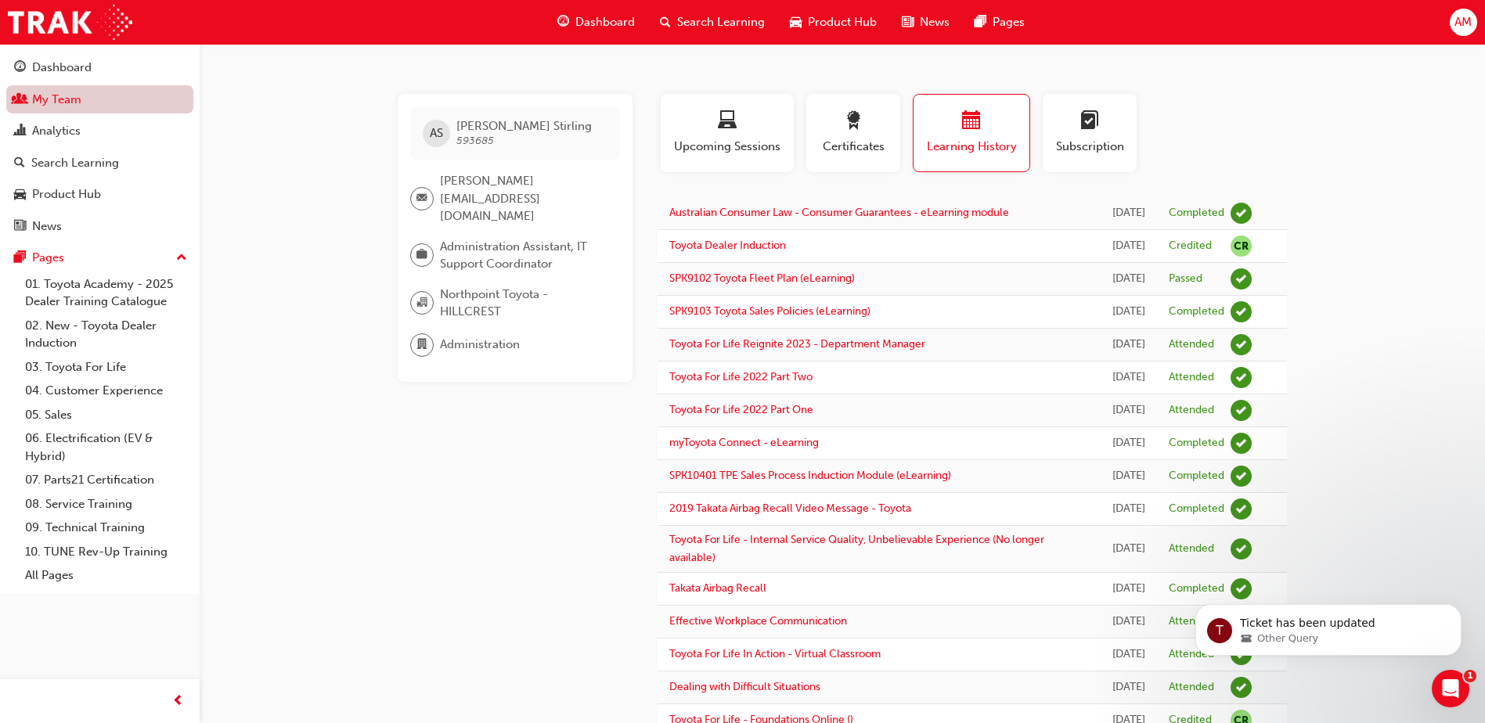
click at [92, 107] on link "My Team" at bounding box center [99, 99] width 187 height 29
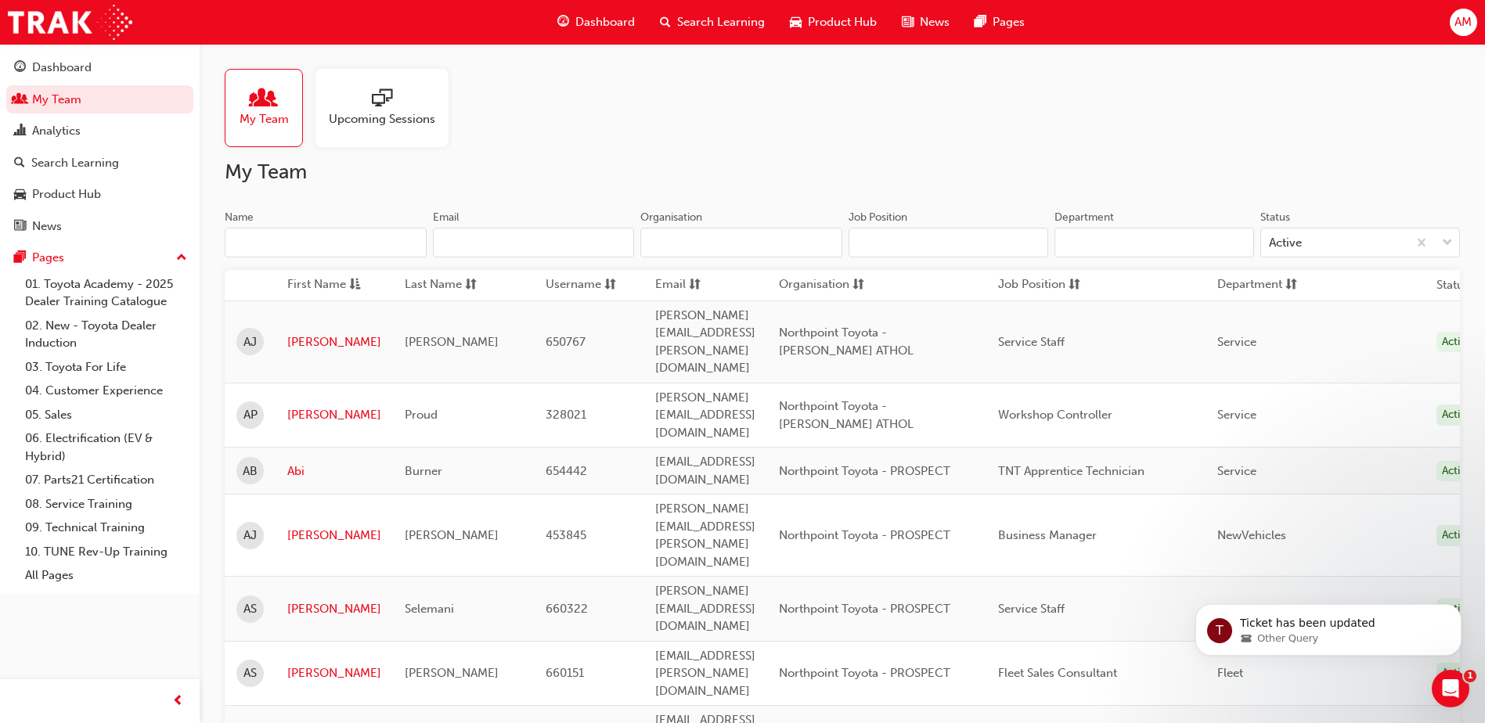
click at [327, 240] on input "Name" at bounding box center [326, 243] width 202 height 30
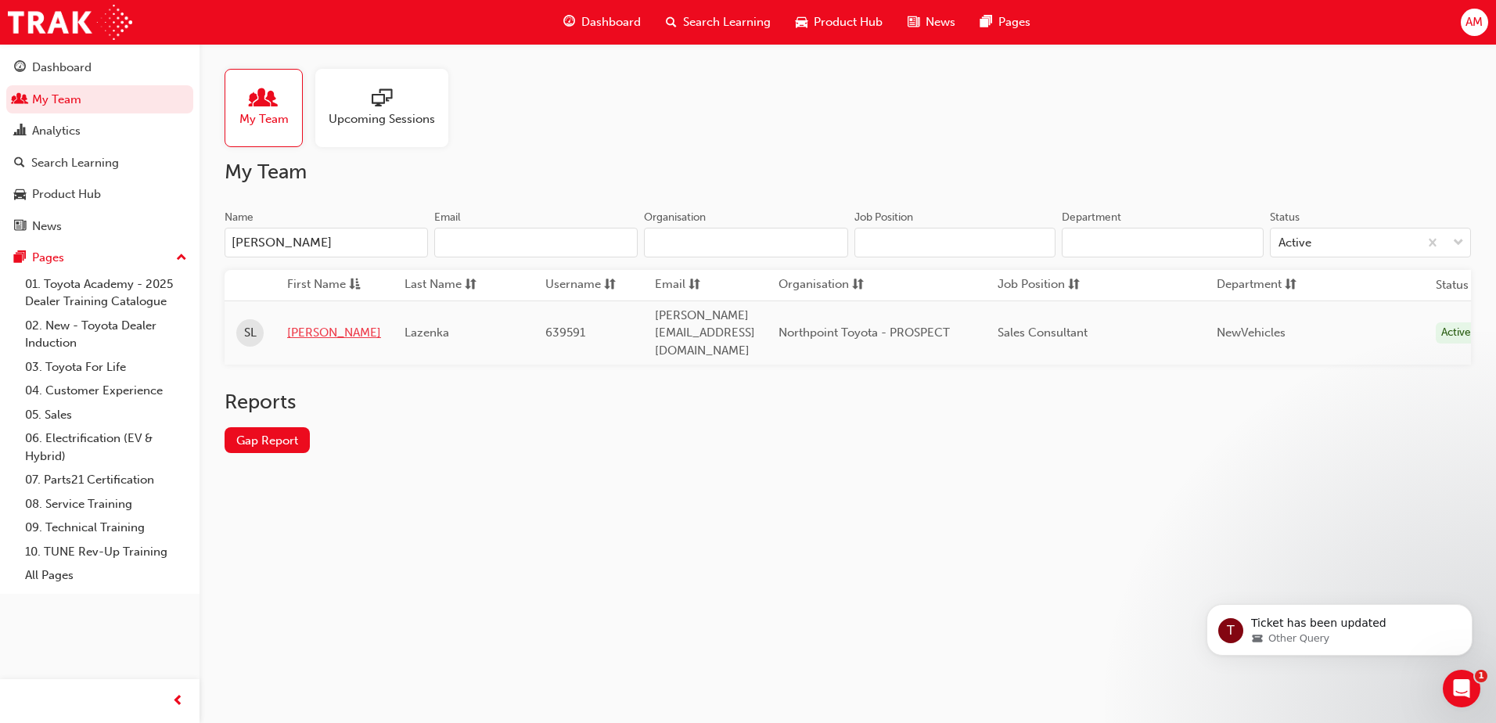
type input "[PERSON_NAME]"
click at [311, 324] on link "[PERSON_NAME]" at bounding box center [334, 333] width 94 height 18
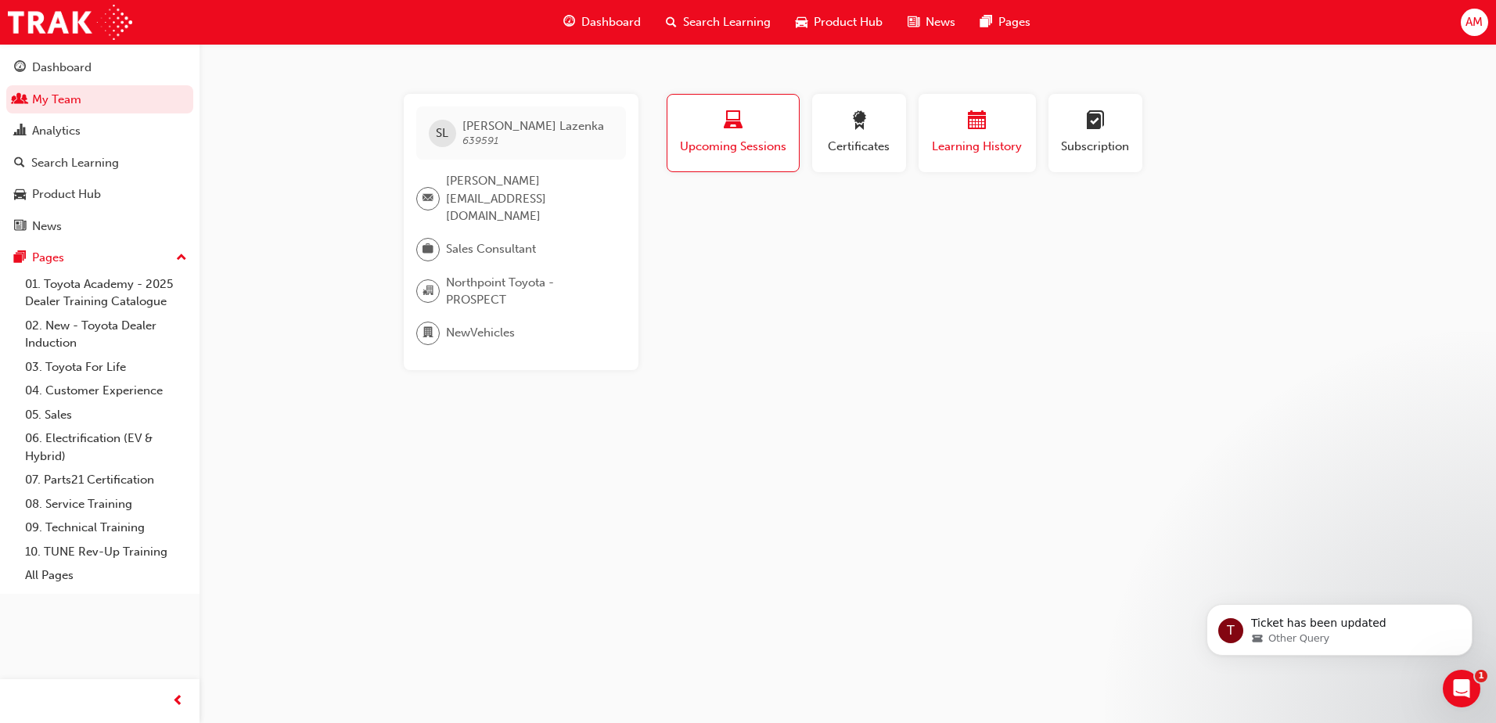
click at [1000, 144] on span "Learning History" at bounding box center [978, 147] width 94 height 18
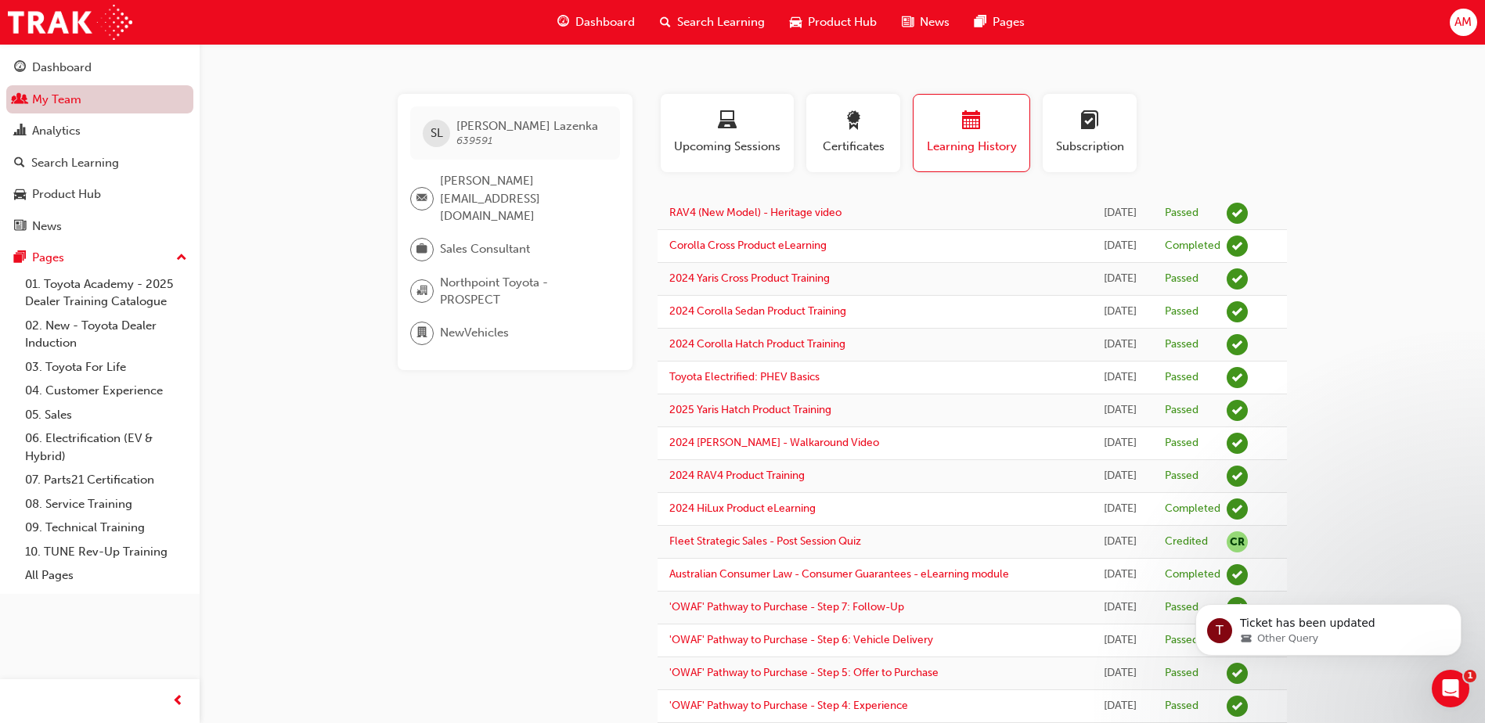
click at [92, 100] on link "My Team" at bounding box center [99, 99] width 187 height 29
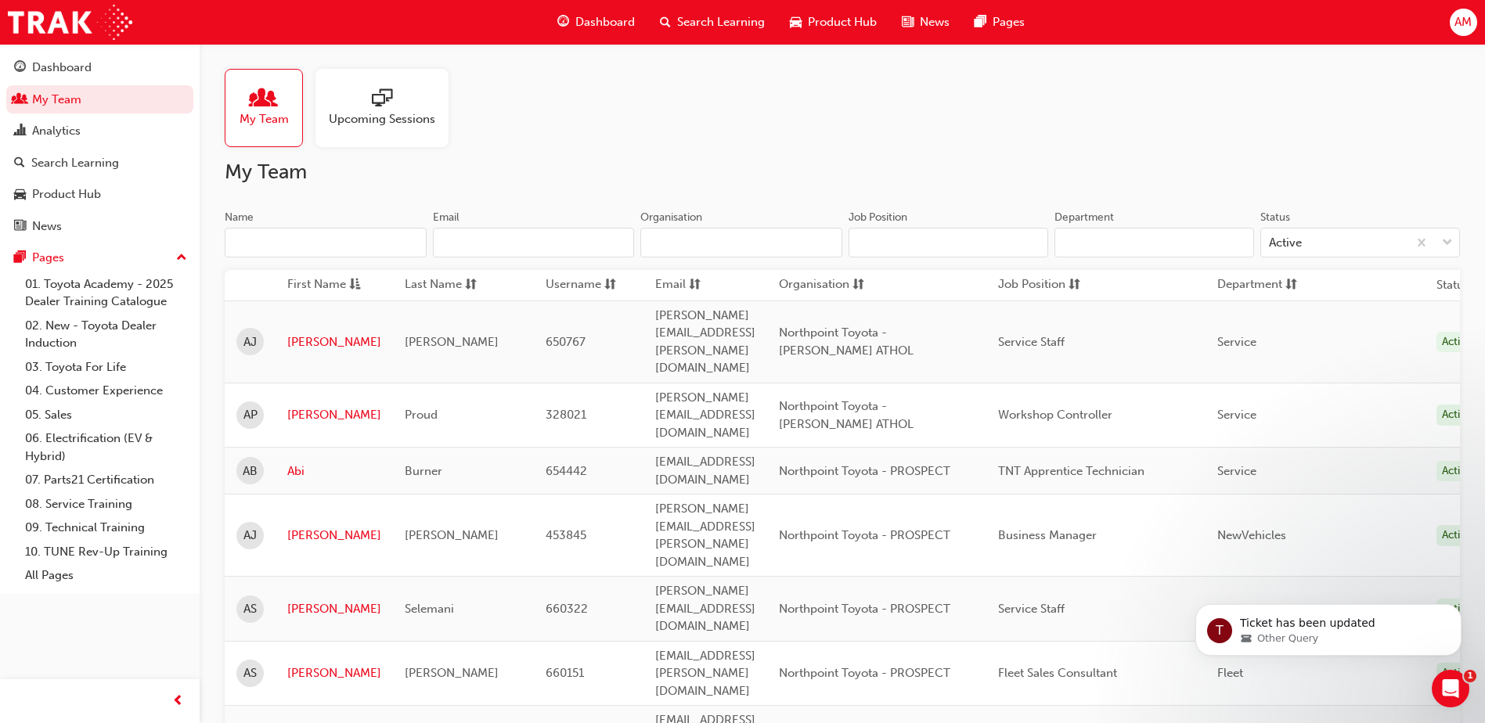
click at [311, 232] on input "Name" at bounding box center [326, 243] width 202 height 30
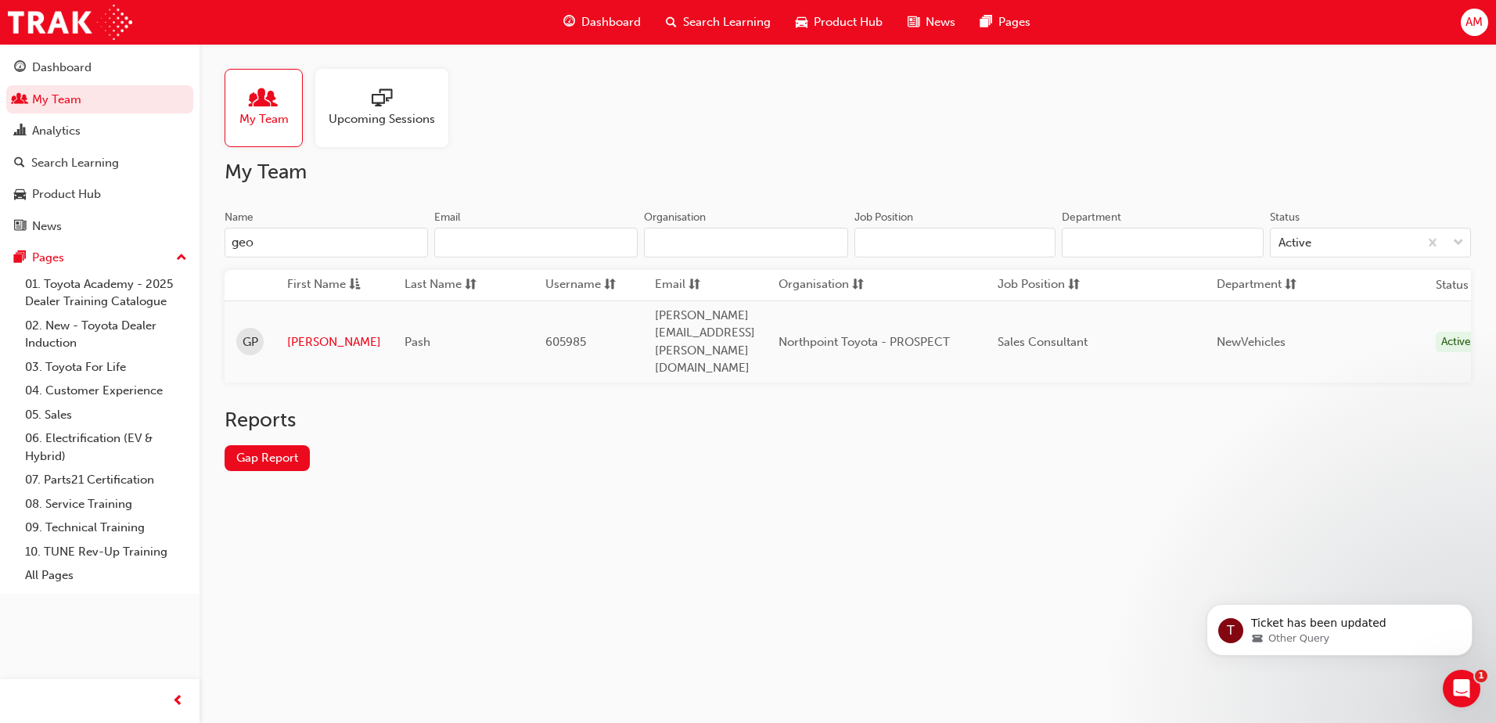
type input "geor"
click at [300, 333] on link "[PERSON_NAME]" at bounding box center [334, 342] width 94 height 18
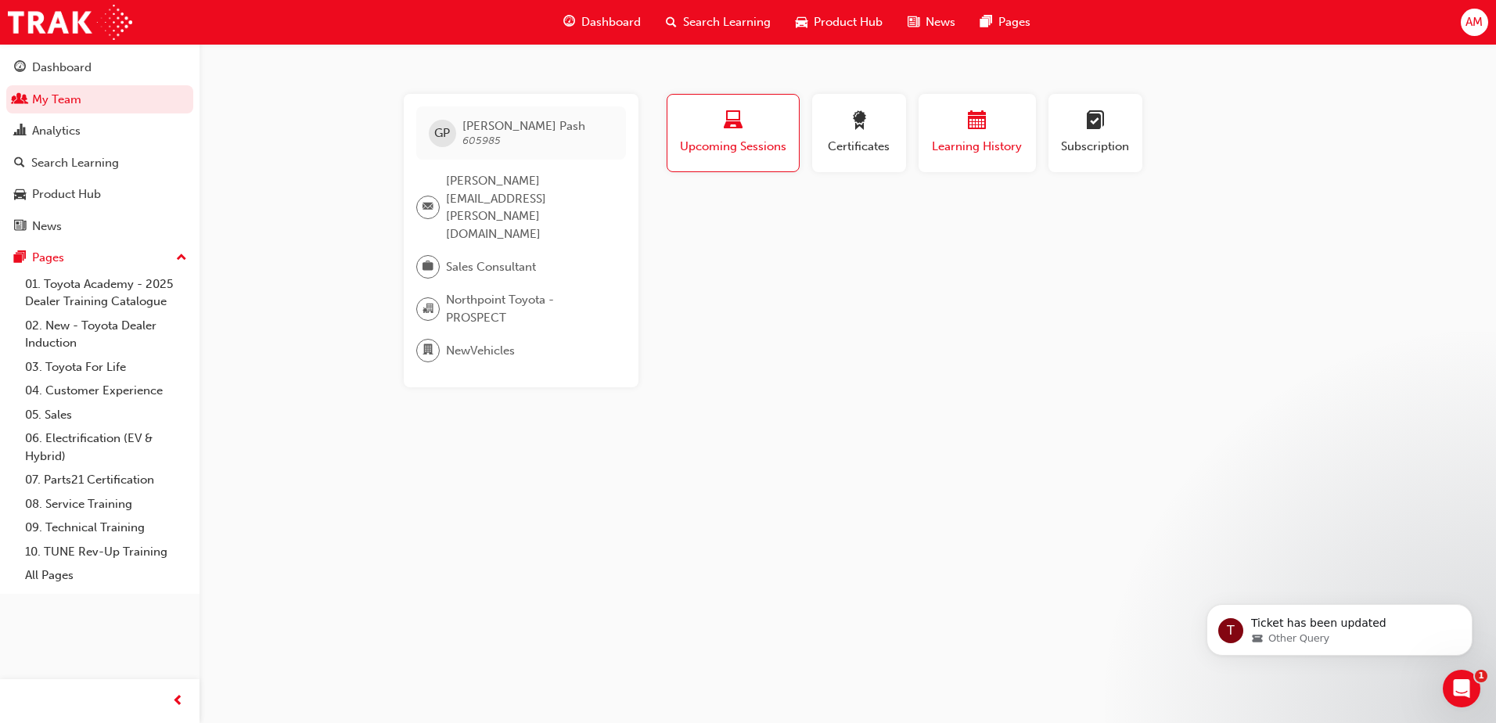
click at [954, 129] on div "button" at bounding box center [978, 123] width 94 height 24
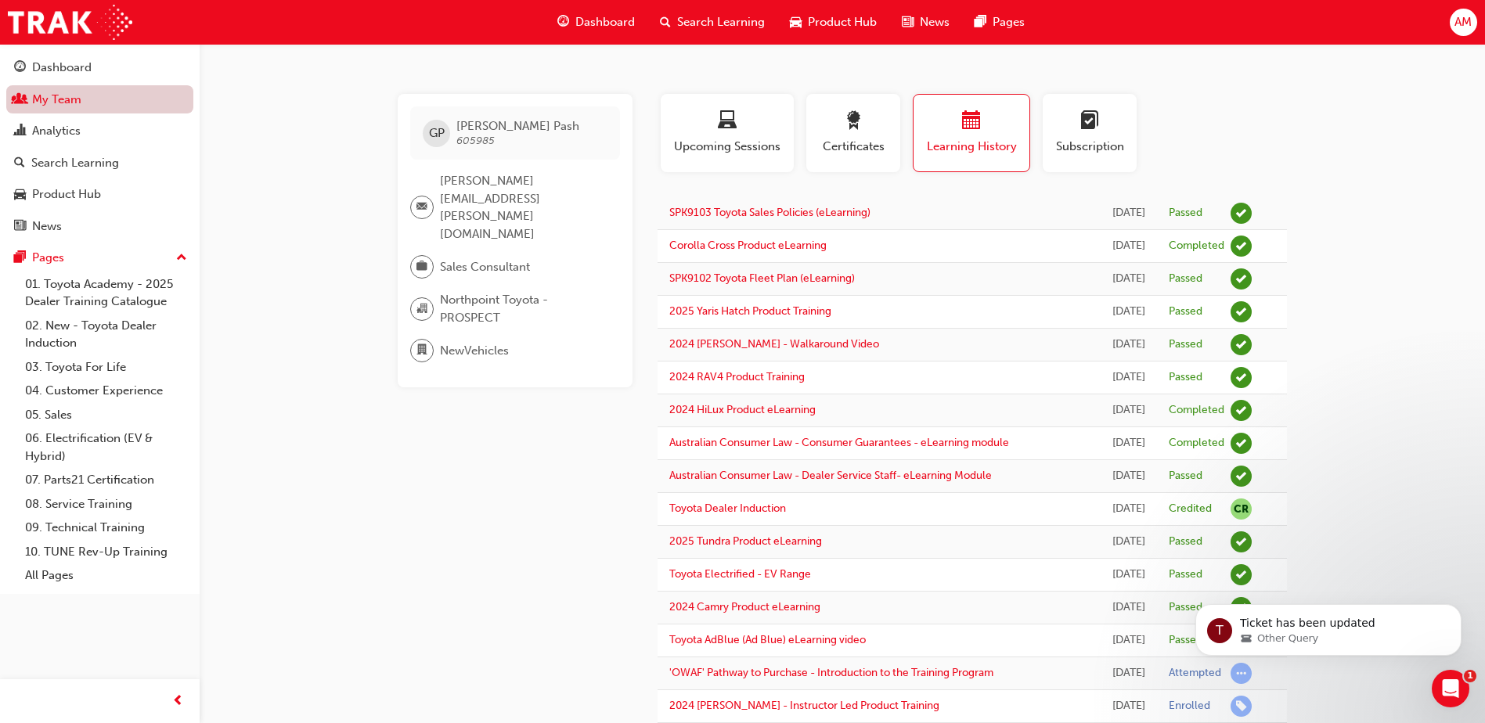
click at [72, 103] on link "My Team" at bounding box center [99, 99] width 187 height 29
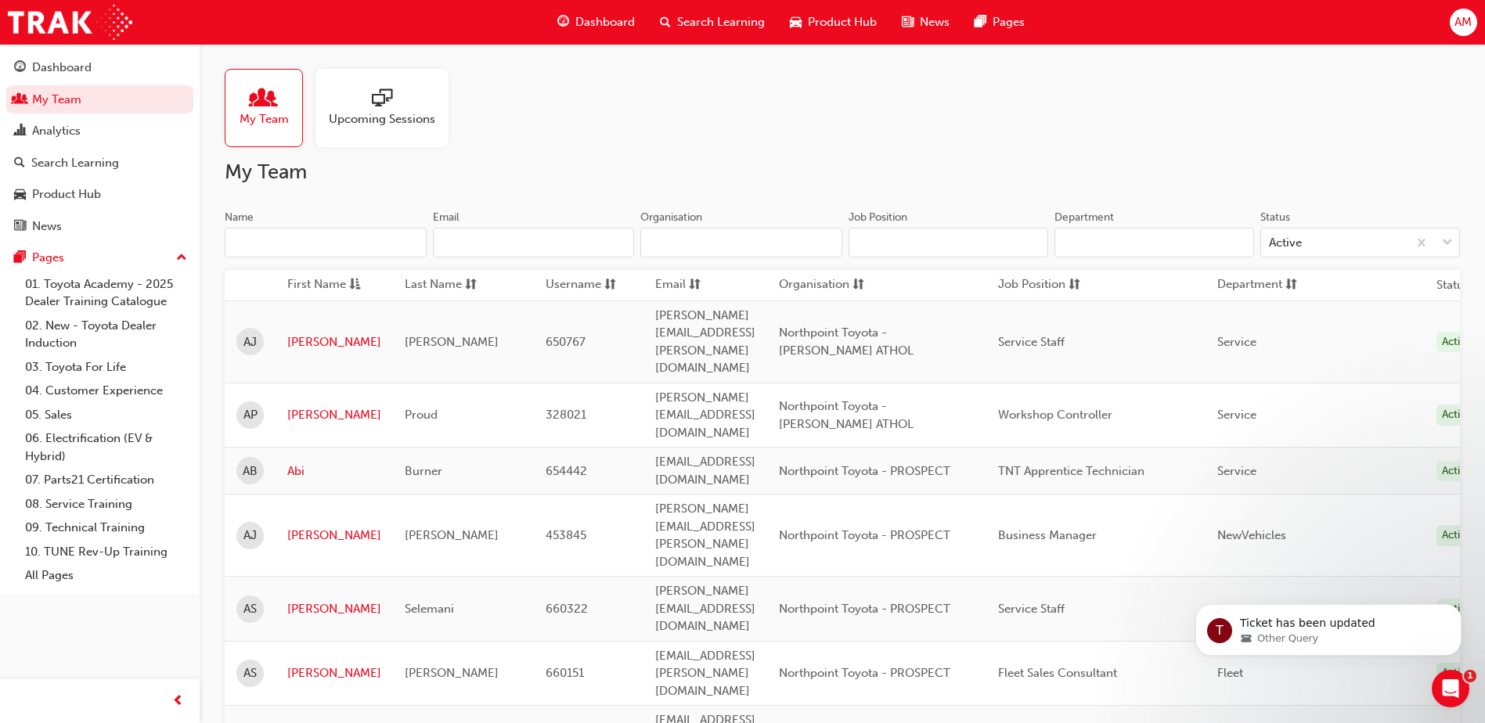
click at [294, 241] on input "Name" at bounding box center [326, 243] width 202 height 30
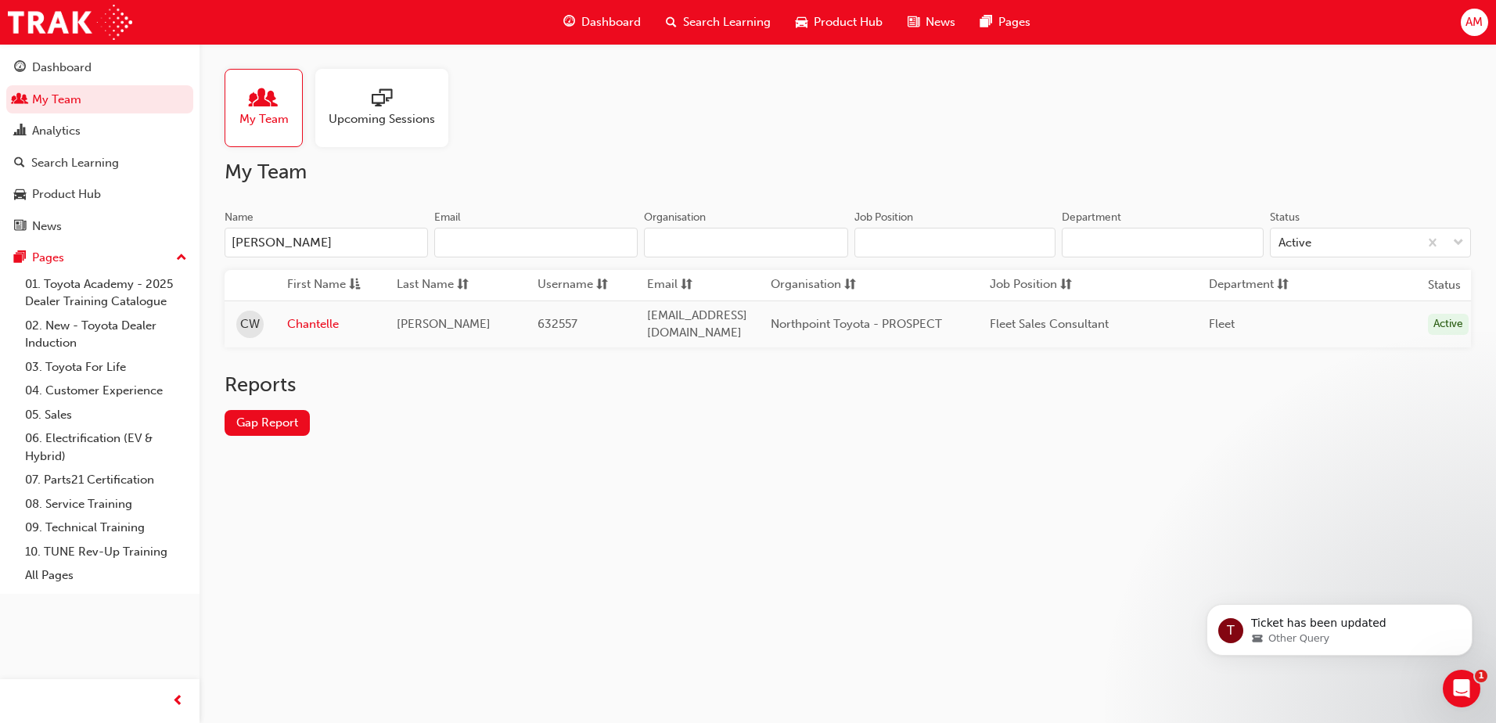
type input "[PERSON_NAME]"
click at [305, 316] on link "Chantelle" at bounding box center [330, 324] width 86 height 18
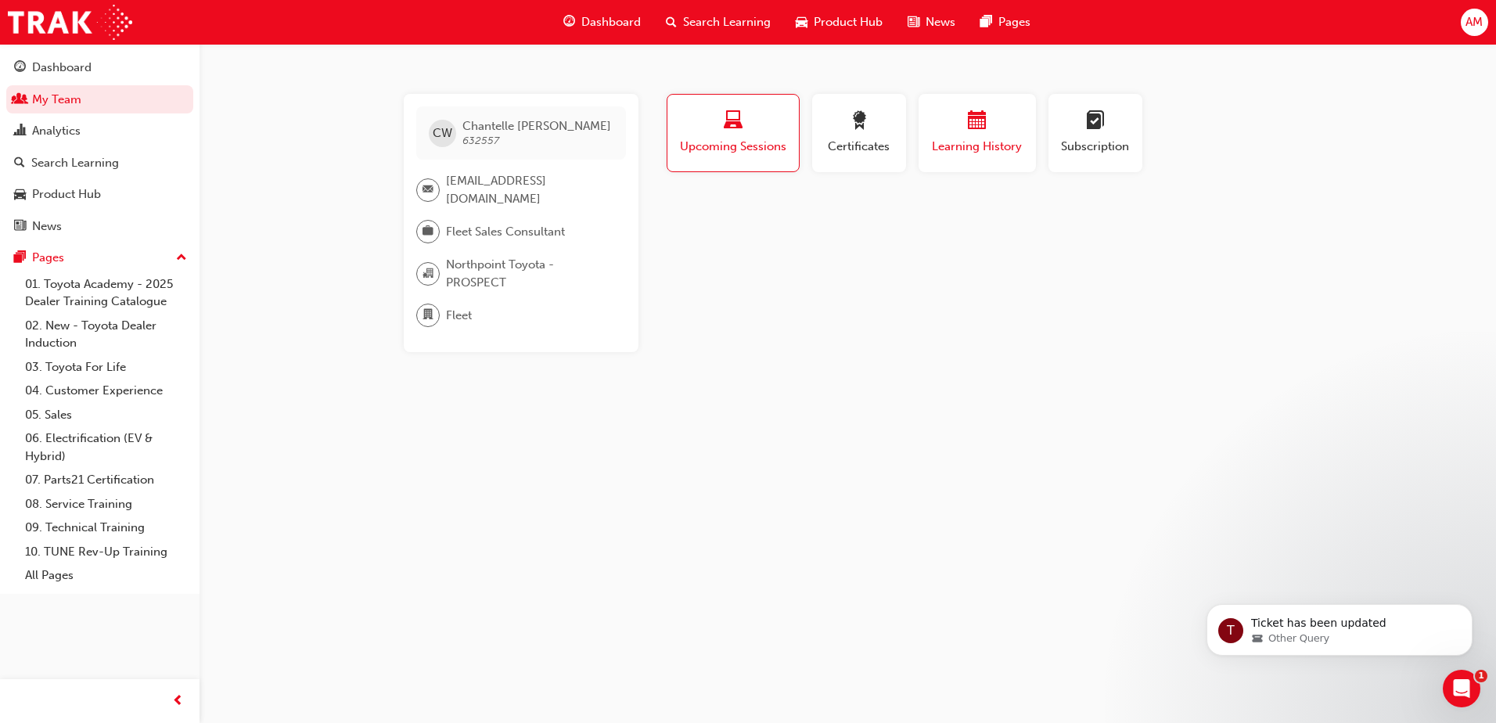
click at [974, 142] on span "Learning History" at bounding box center [978, 147] width 94 height 18
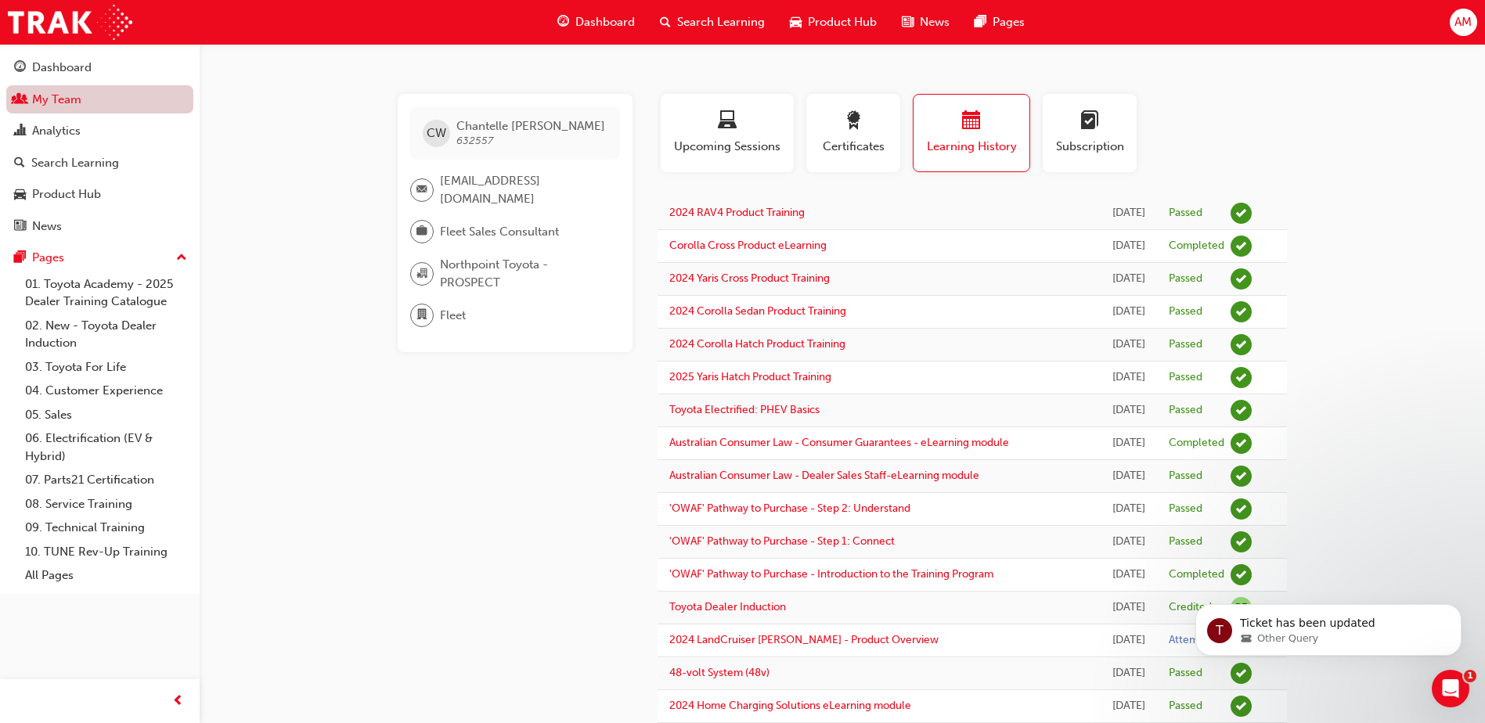
click at [56, 99] on link "My Team" at bounding box center [99, 99] width 187 height 29
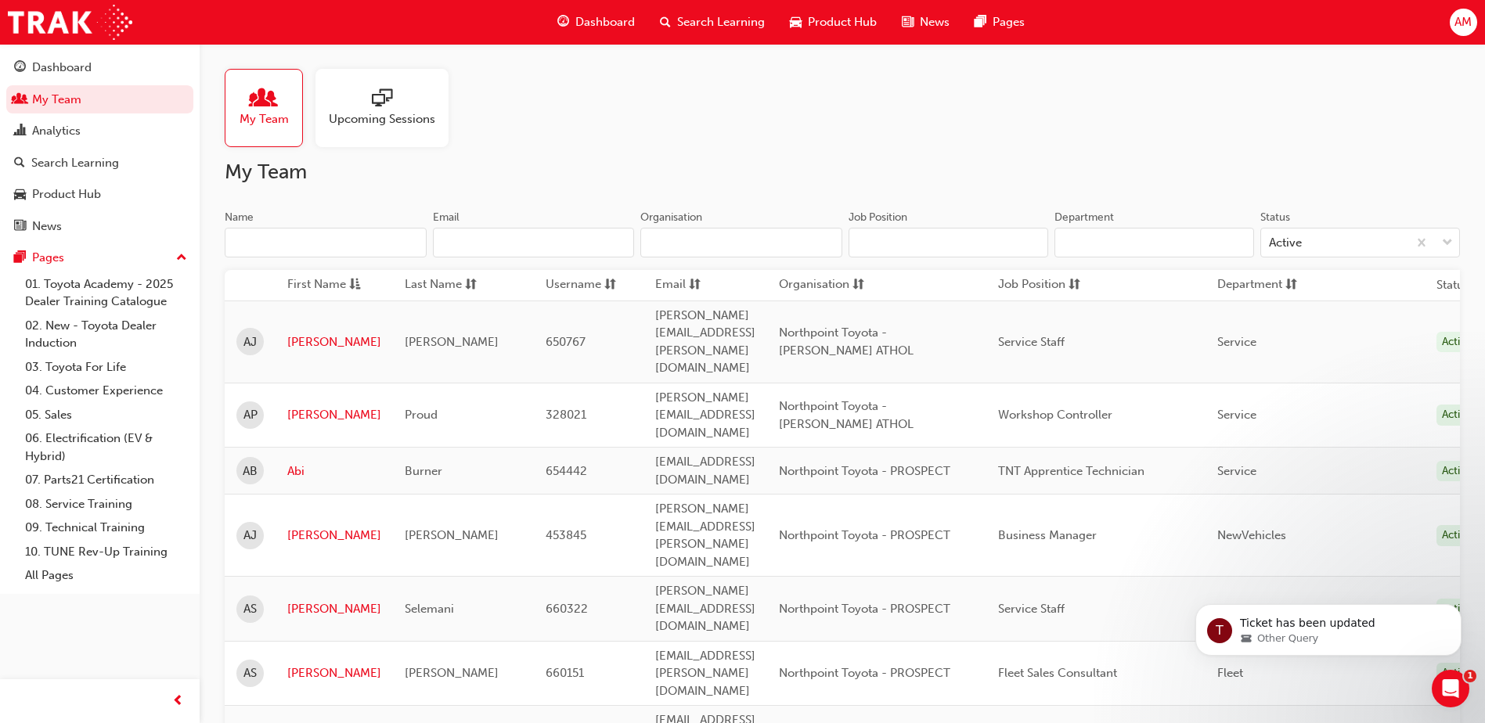
click at [262, 239] on input "Name" at bounding box center [326, 243] width 202 height 30
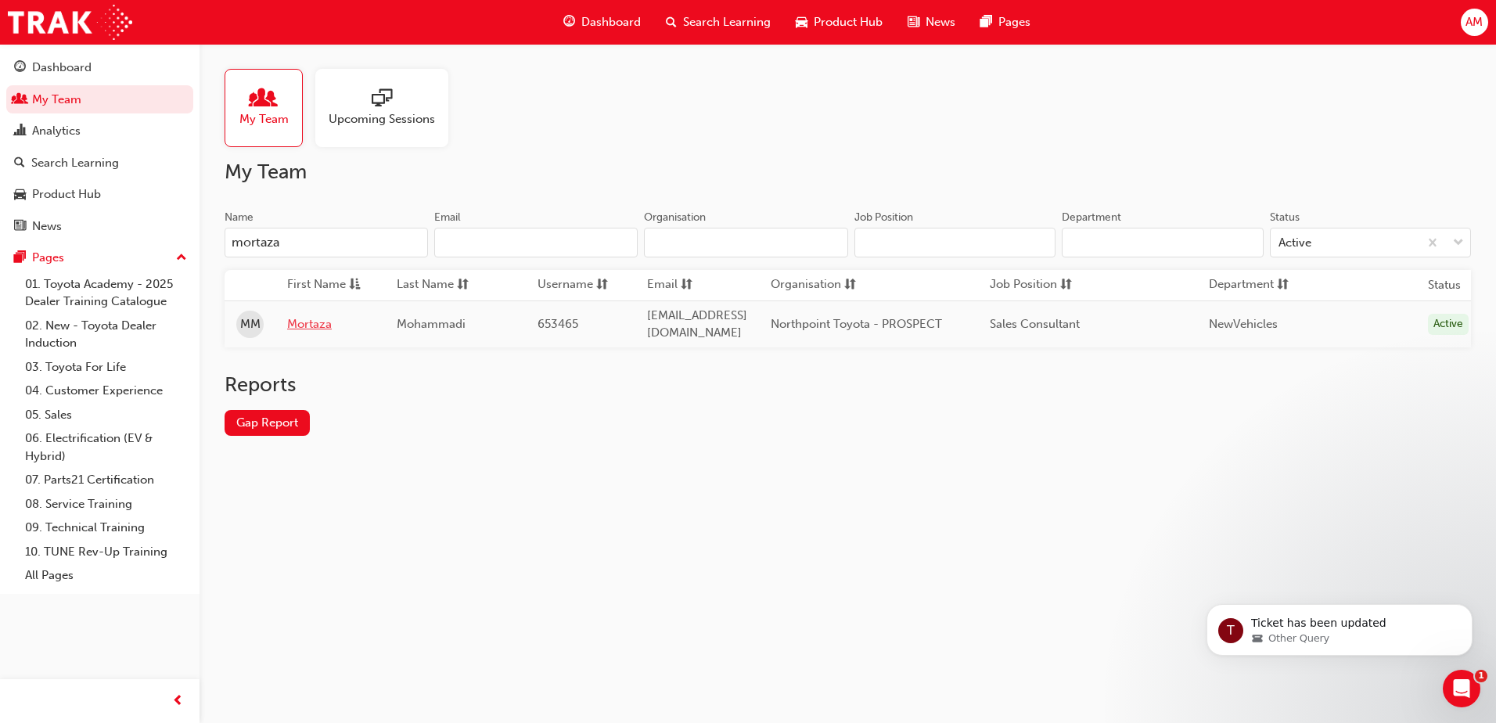
type input "mortaza"
click at [317, 324] on link "Mortaza" at bounding box center [330, 324] width 86 height 18
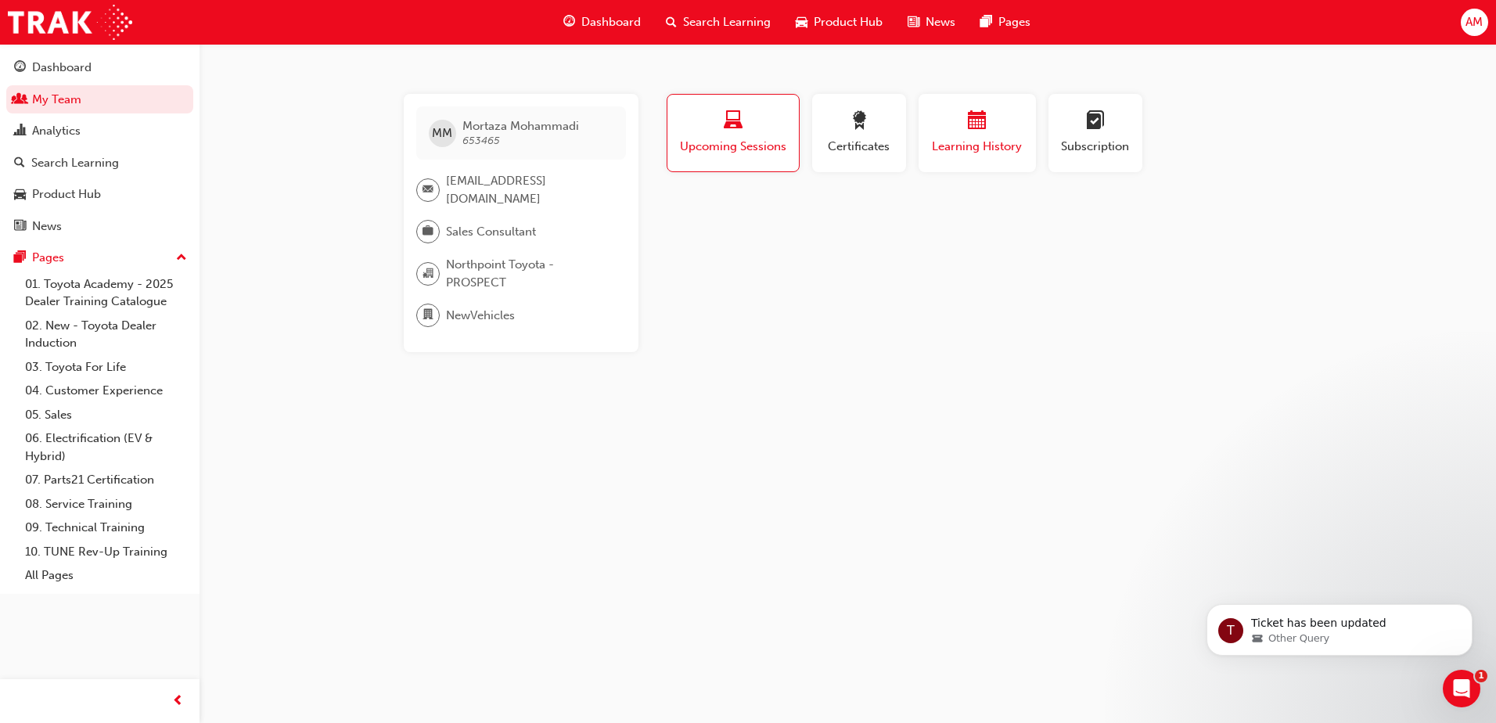
click at [989, 150] on span "Learning History" at bounding box center [978, 147] width 94 height 18
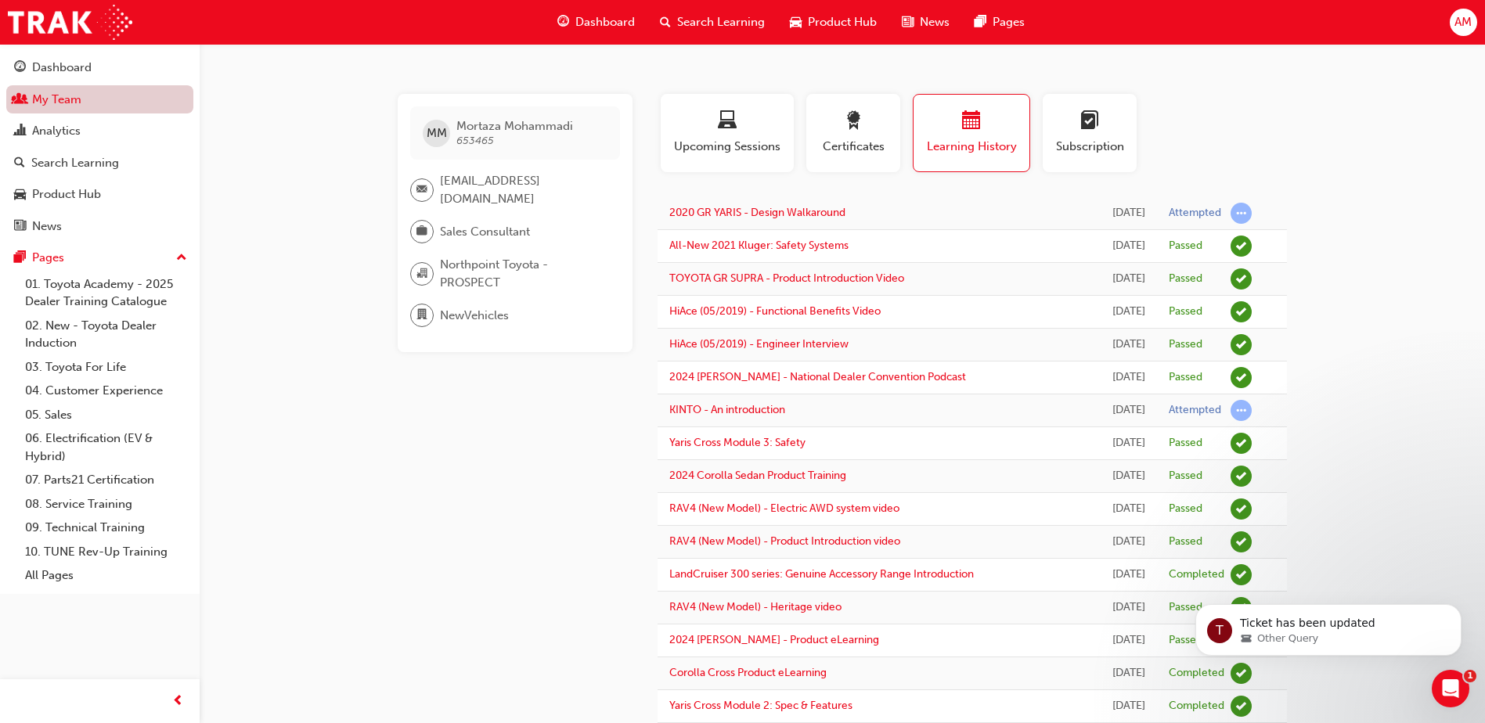
click at [74, 102] on link "My Team" at bounding box center [99, 99] width 187 height 29
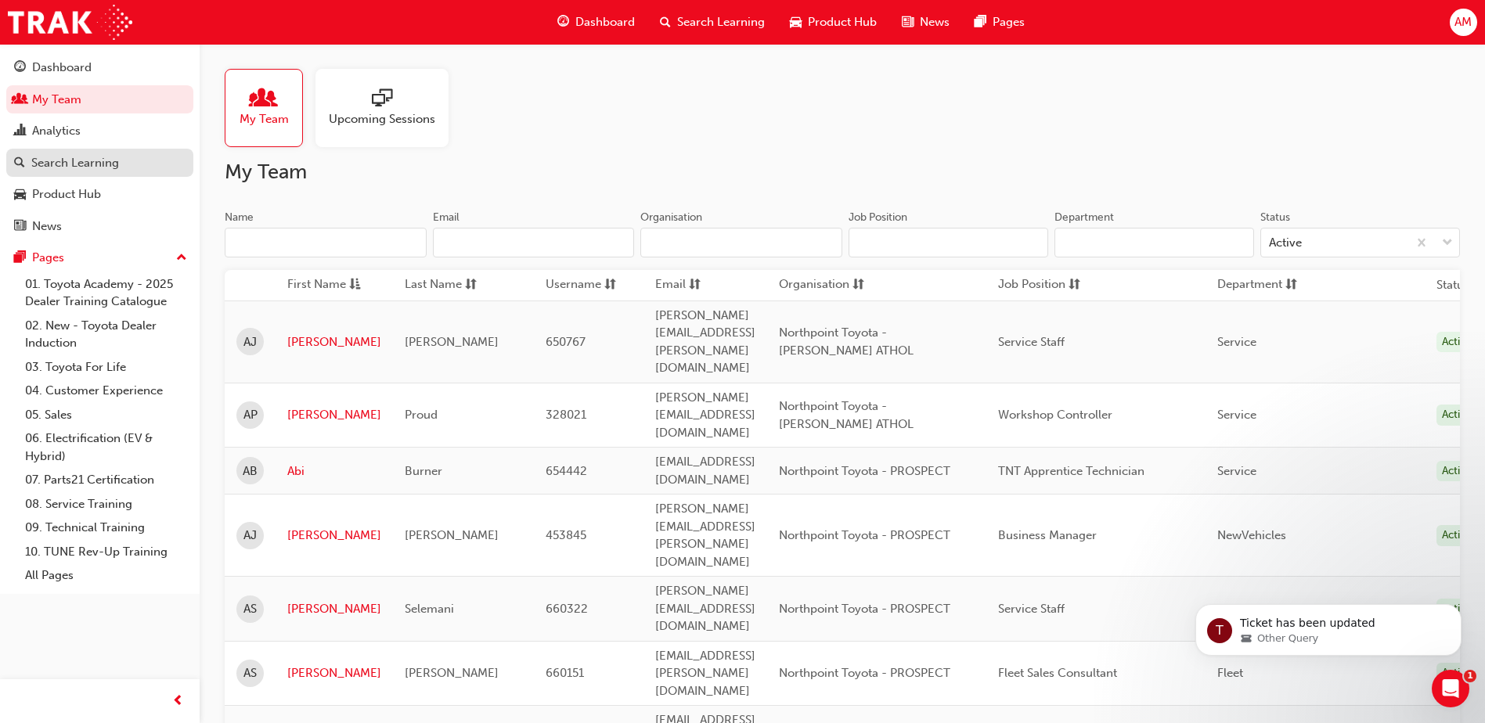
drag, startPoint x: 89, startPoint y: 101, endPoint x: 127, endPoint y: 153, distance: 64.5
click at [89, 101] on link "My Team" at bounding box center [99, 99] width 187 height 29
click at [268, 250] on input "Name" at bounding box center [326, 243] width 202 height 30
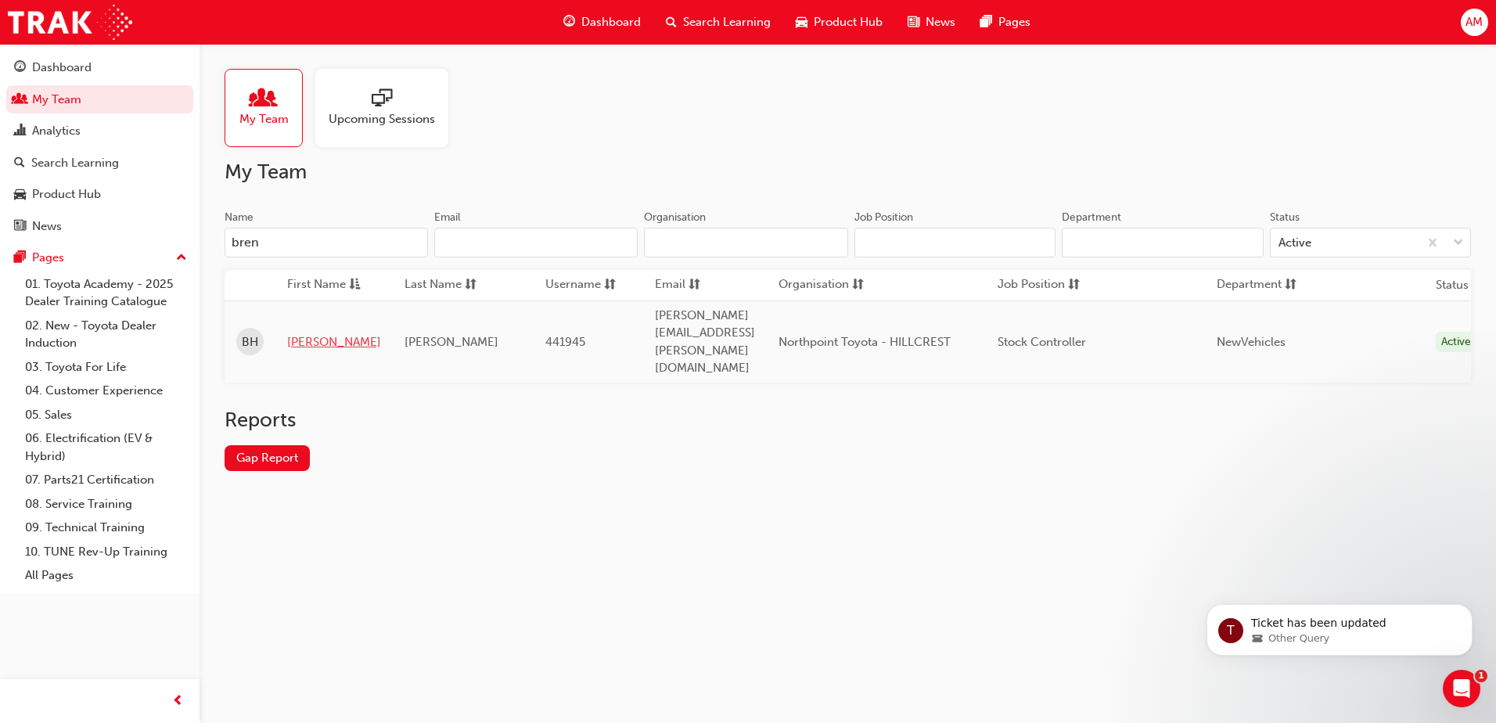
type input "bren"
click at [294, 333] on link "[PERSON_NAME]" at bounding box center [334, 342] width 94 height 18
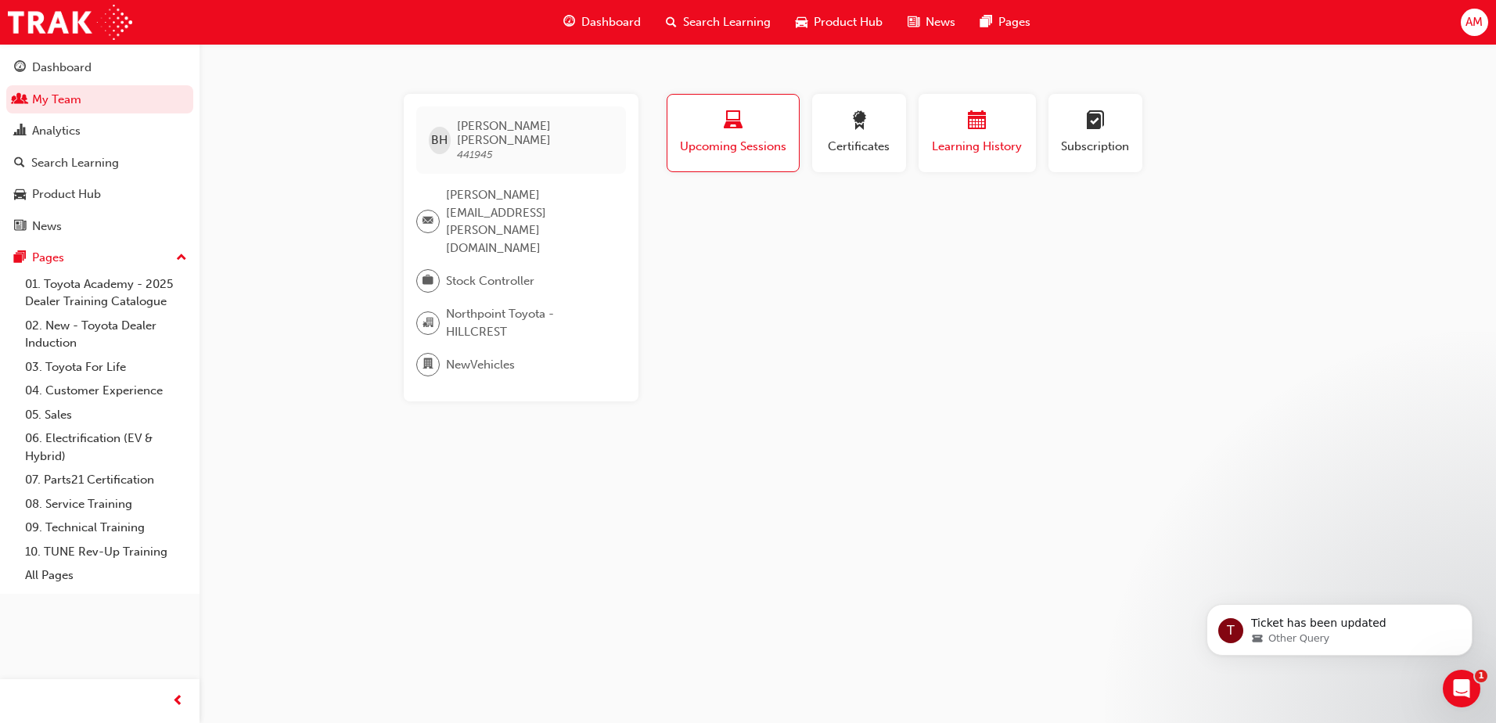
click at [977, 135] on div "Learning History" at bounding box center [978, 133] width 94 height 45
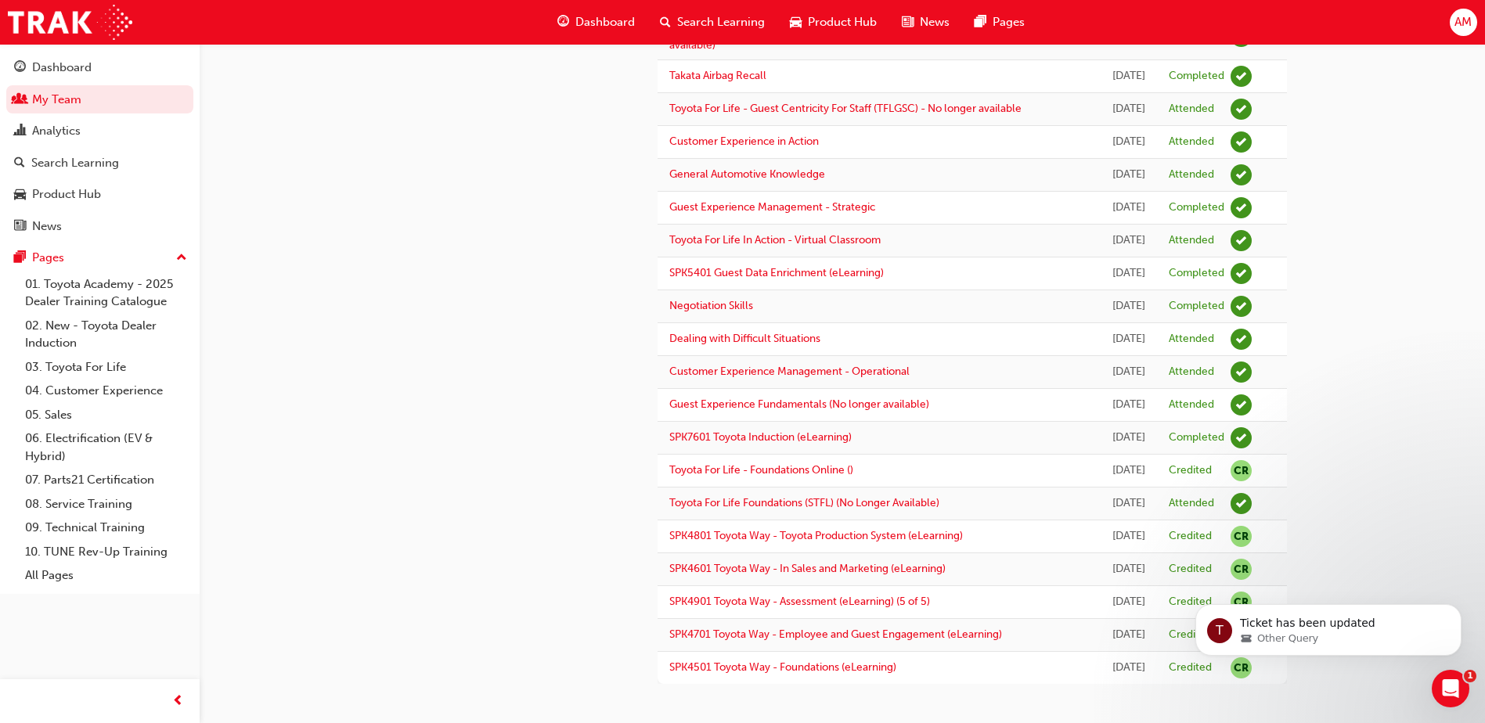
scroll to position [1503, 0]
click at [134, 102] on link "My Team" at bounding box center [99, 99] width 187 height 29
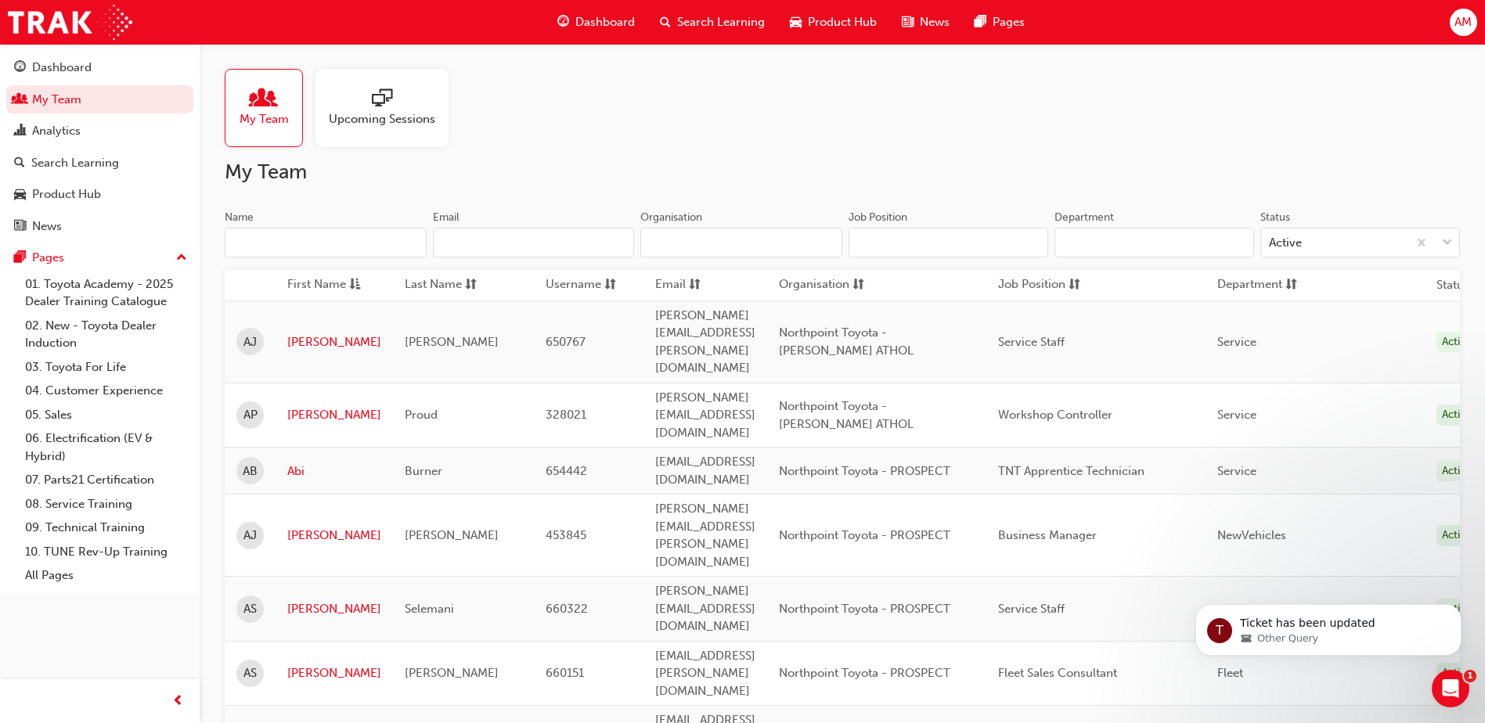
click at [349, 243] on input "Name" at bounding box center [326, 243] width 202 height 30
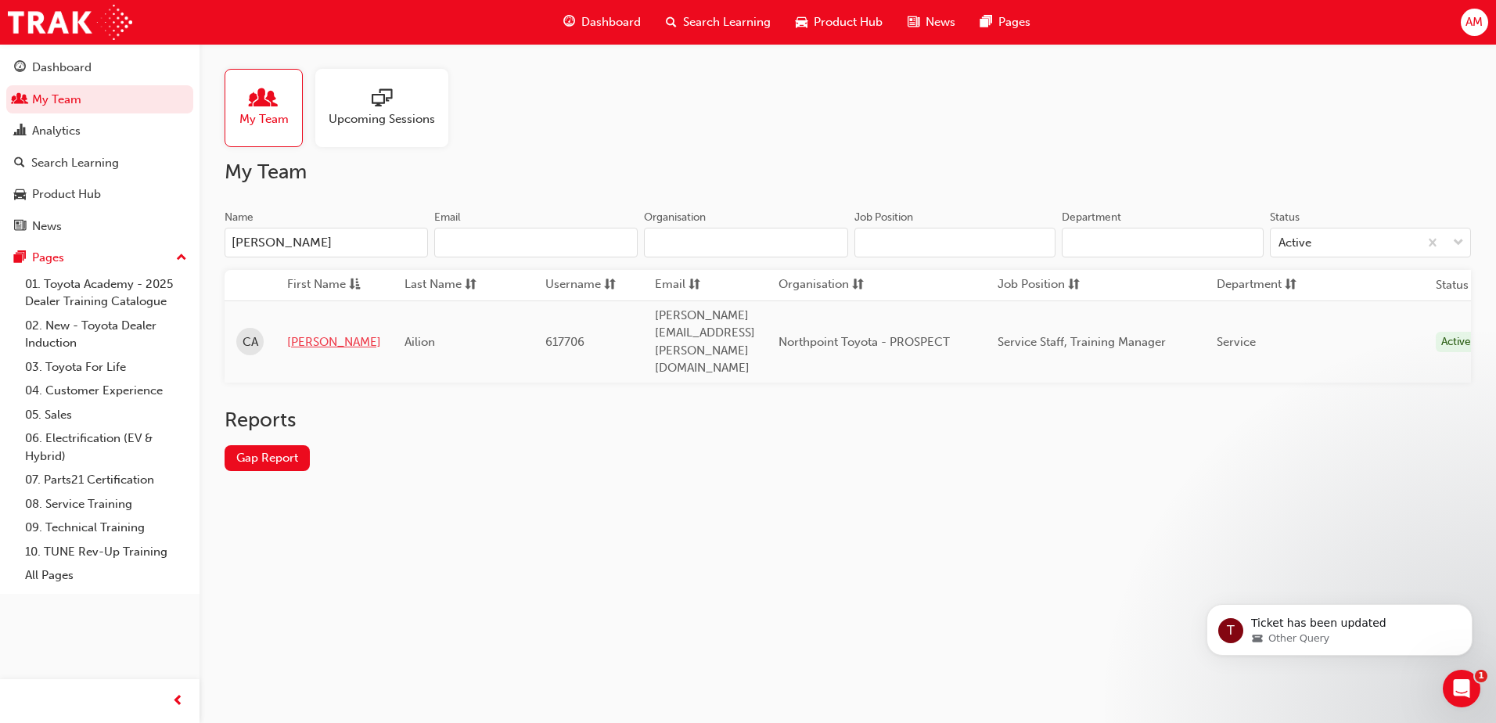
type input "[PERSON_NAME]"
click at [315, 333] on link "[PERSON_NAME]" at bounding box center [334, 342] width 94 height 18
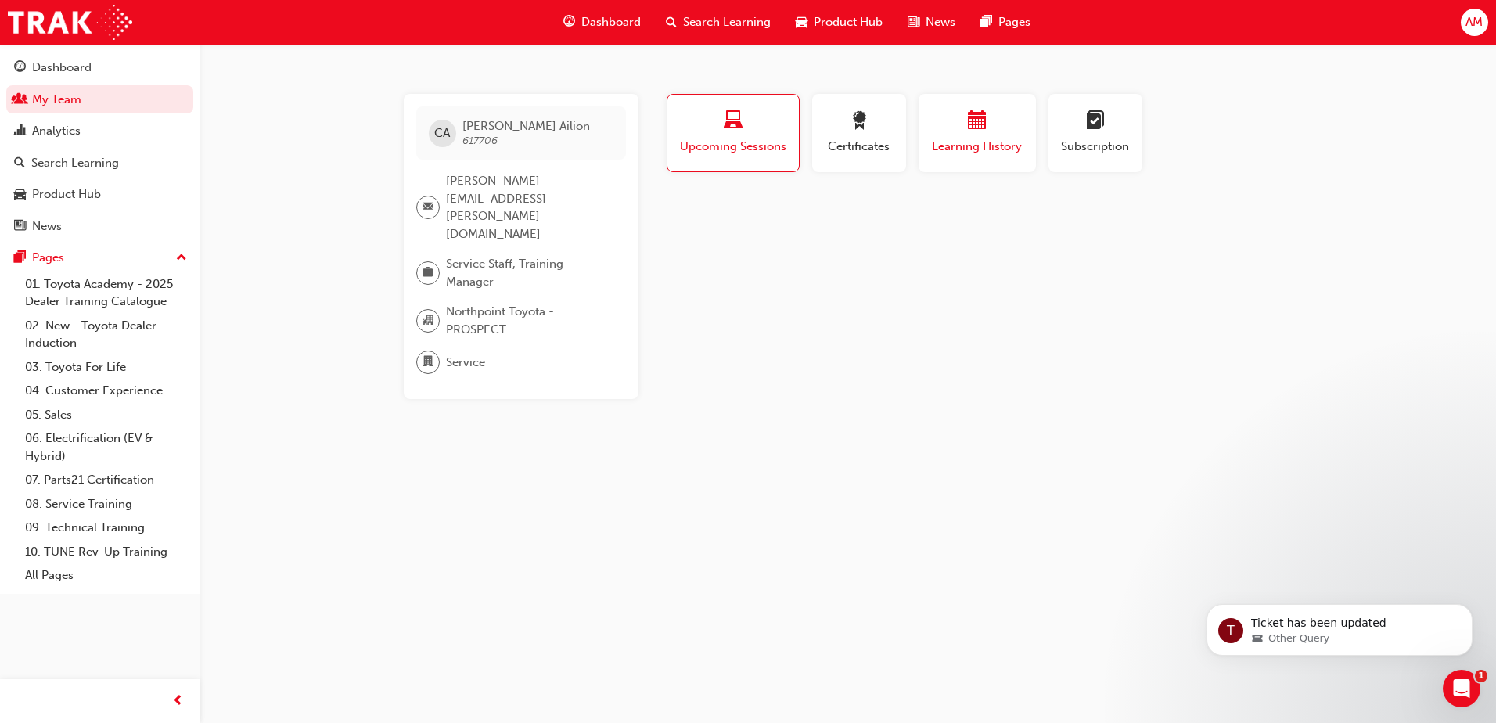
click at [972, 127] on span "calendar-icon" at bounding box center [977, 121] width 19 height 21
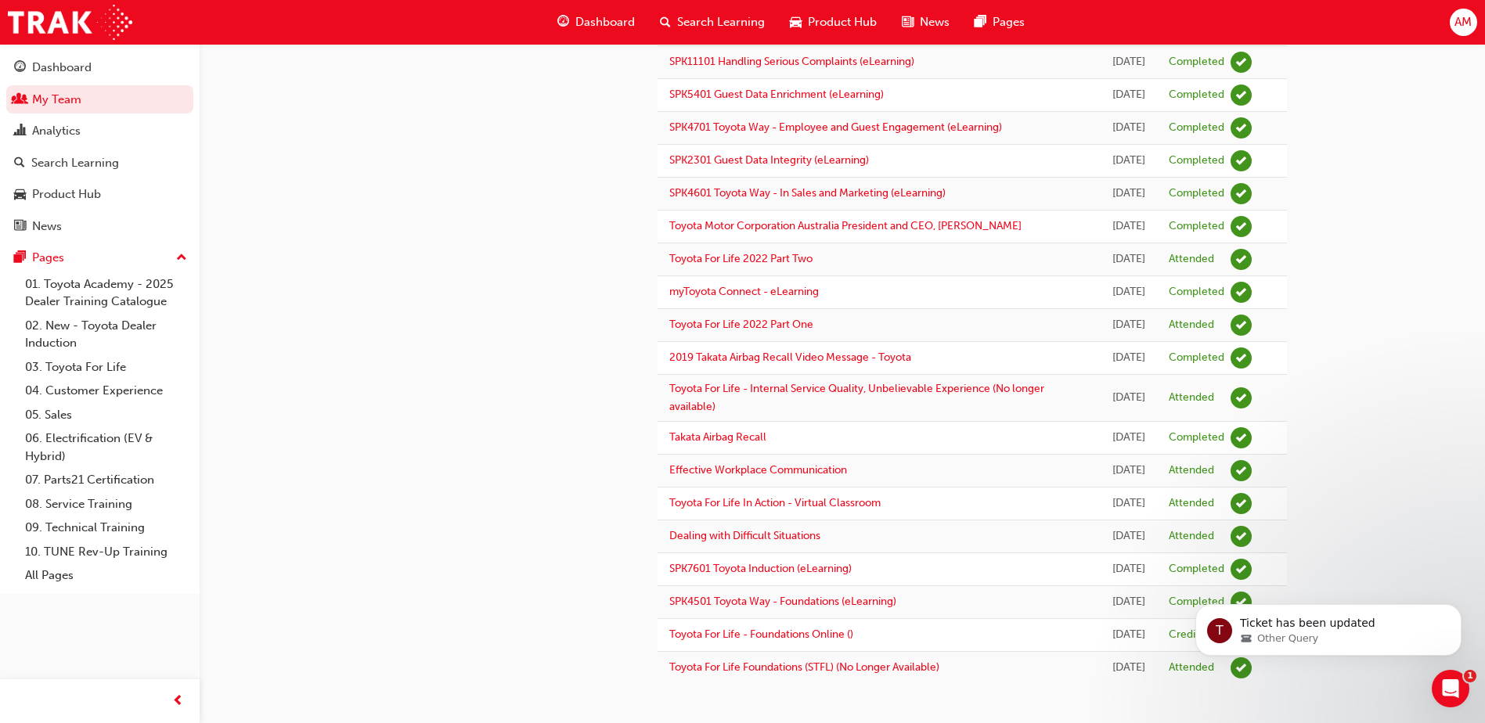
scroll to position [1104, 0]
click at [88, 67] on div "Dashboard" at bounding box center [61, 68] width 59 height 18
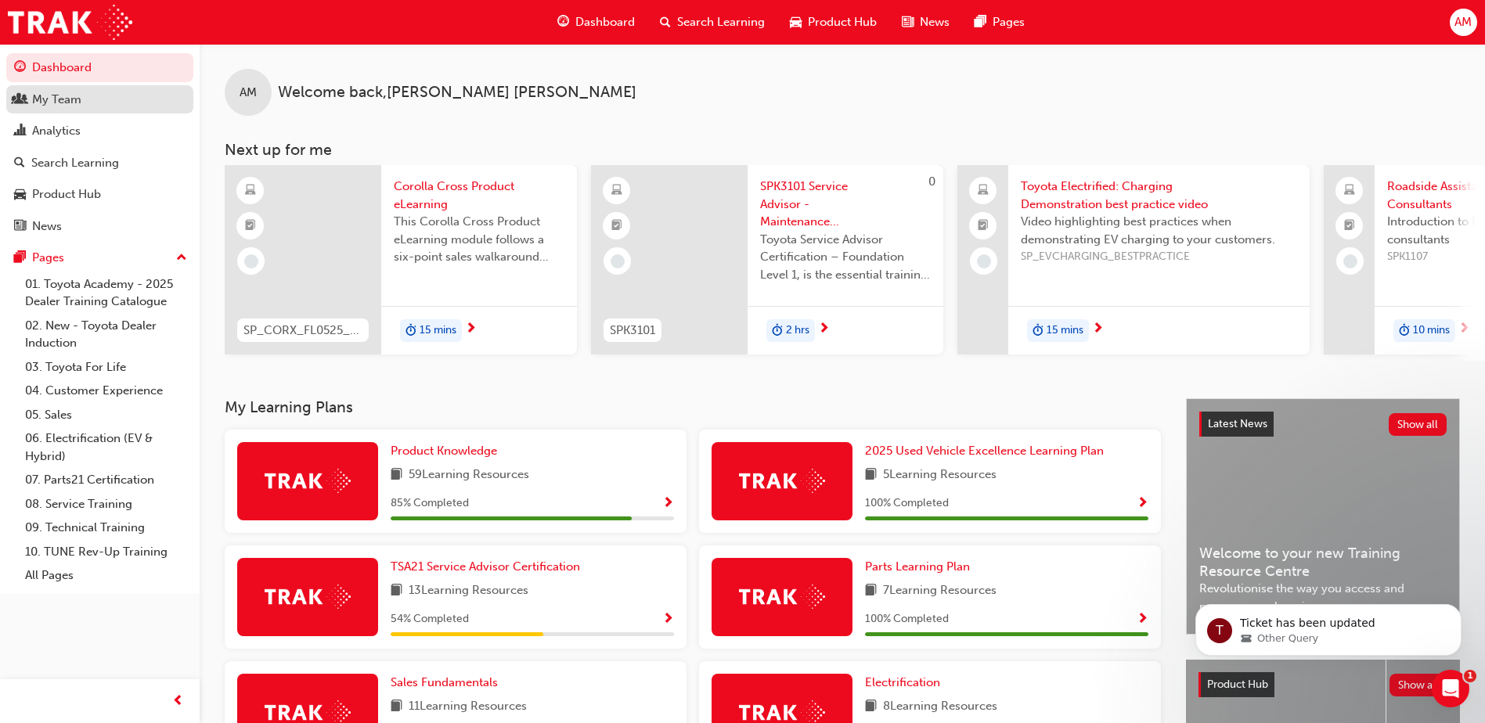
click at [79, 100] on div "My Team" at bounding box center [56, 100] width 49 height 18
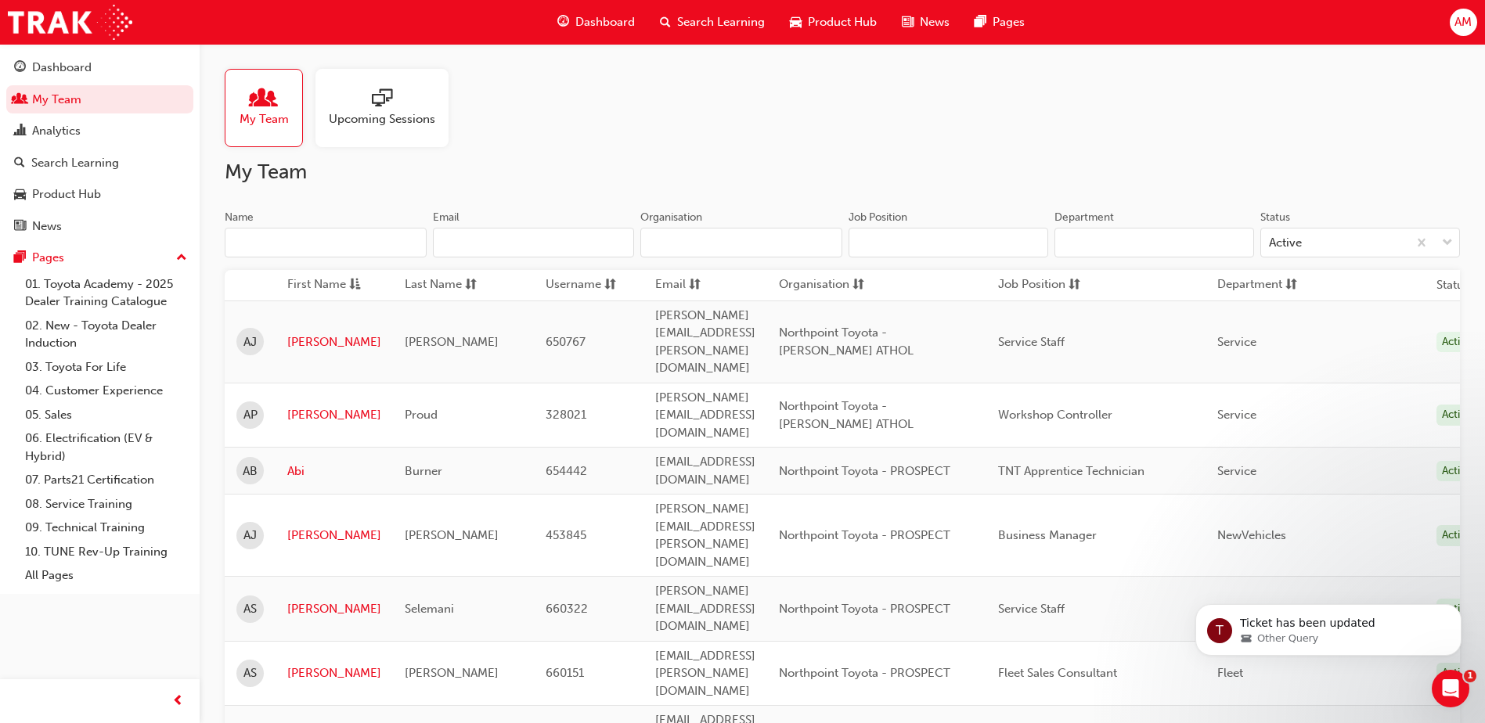
click at [281, 250] on input "Name" at bounding box center [326, 243] width 202 height 30
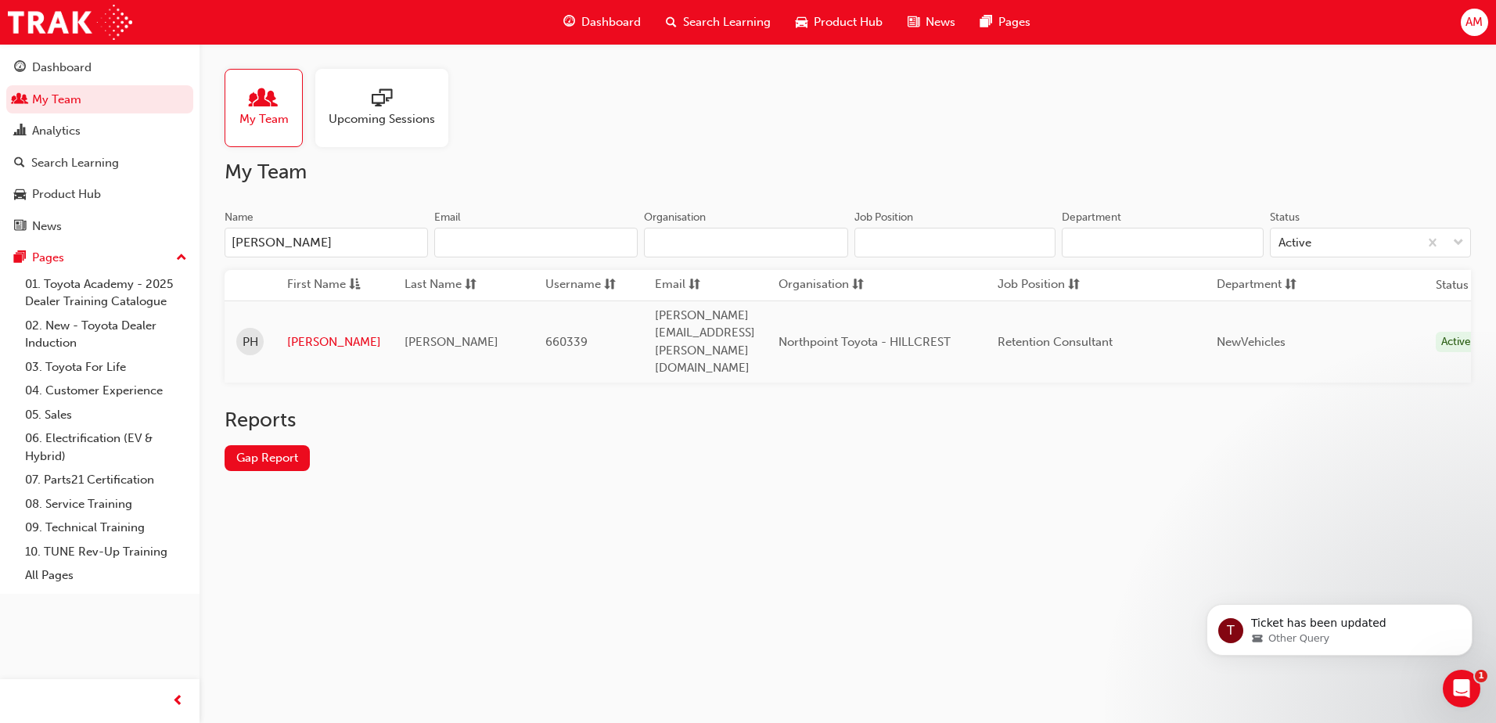
type input "[PERSON_NAME]"
click at [303, 333] on link "[PERSON_NAME]" at bounding box center [334, 342] width 94 height 18
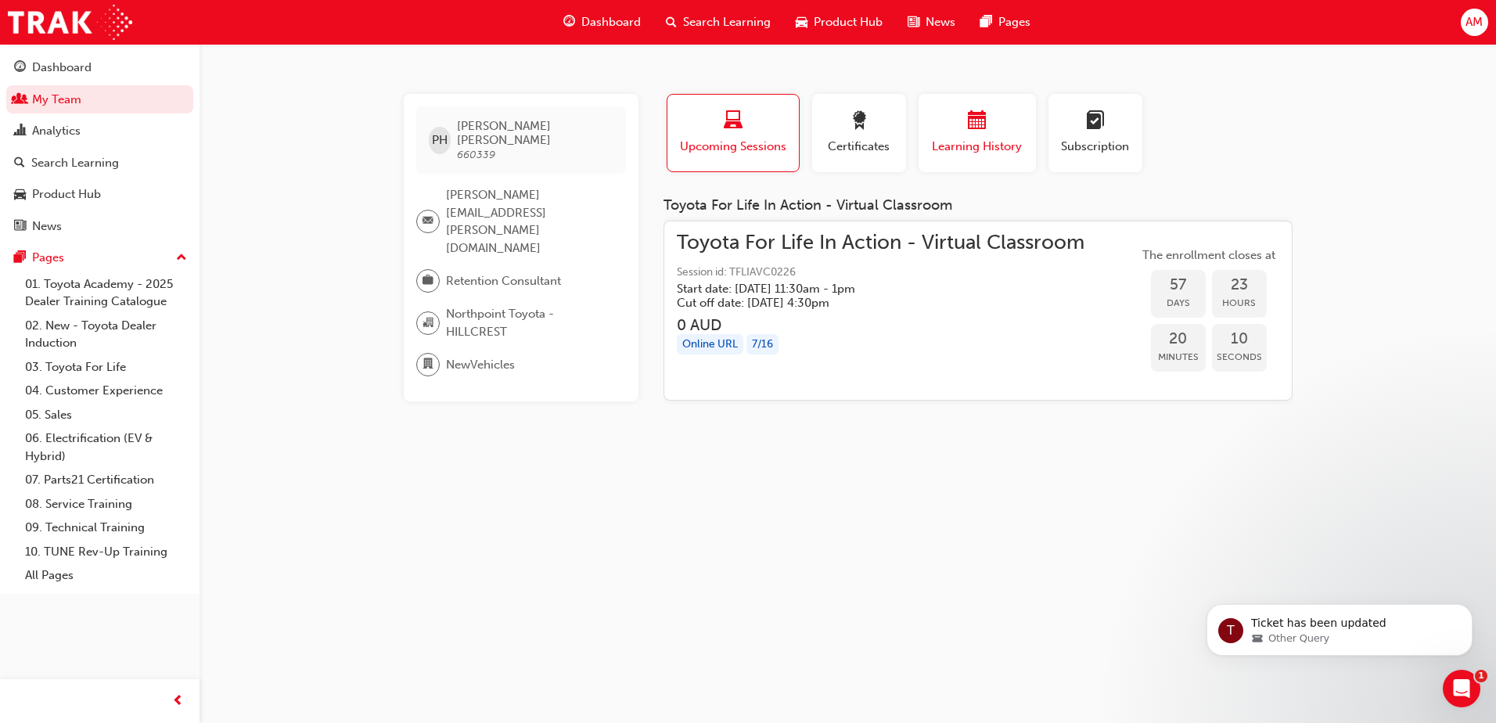
click at [1009, 110] on button "Learning History" at bounding box center [977, 133] width 117 height 78
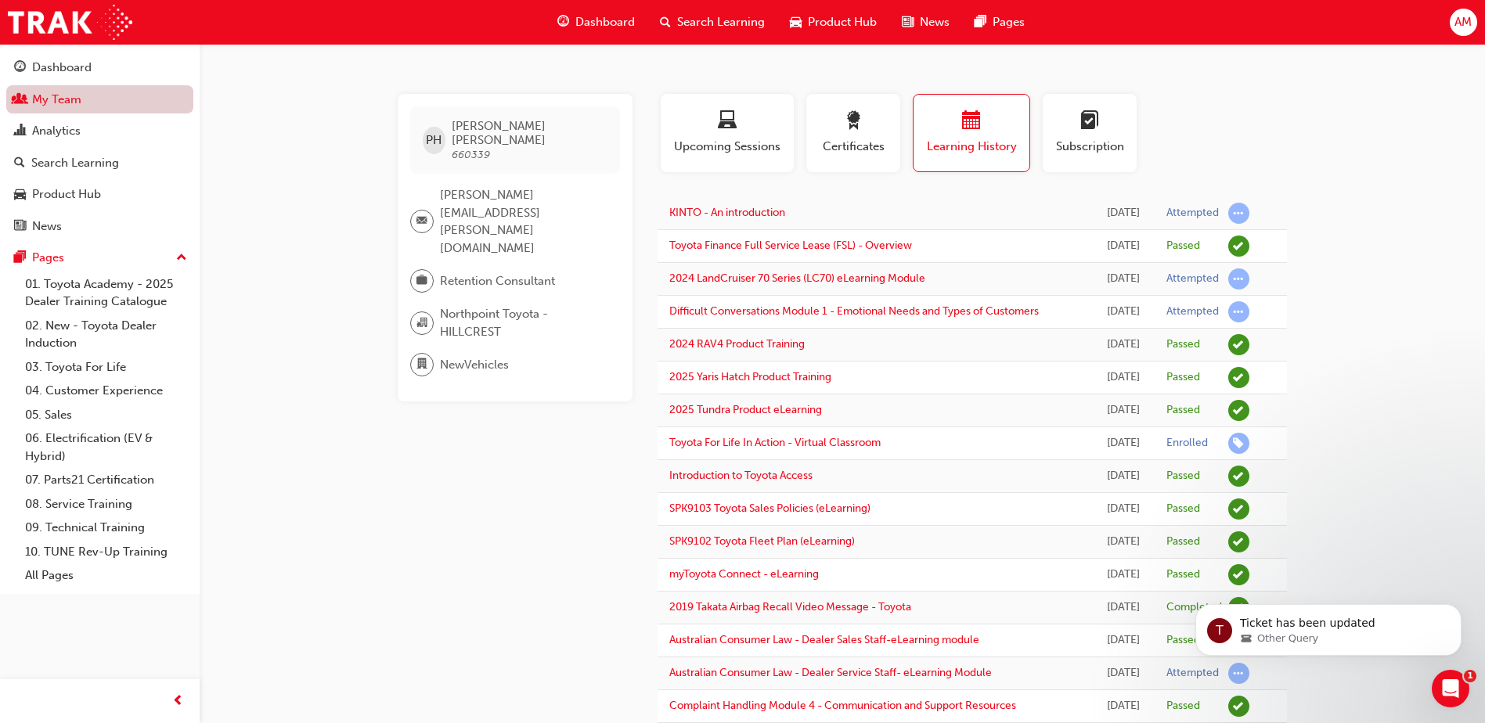
click at [99, 103] on link "My Team" at bounding box center [99, 99] width 187 height 29
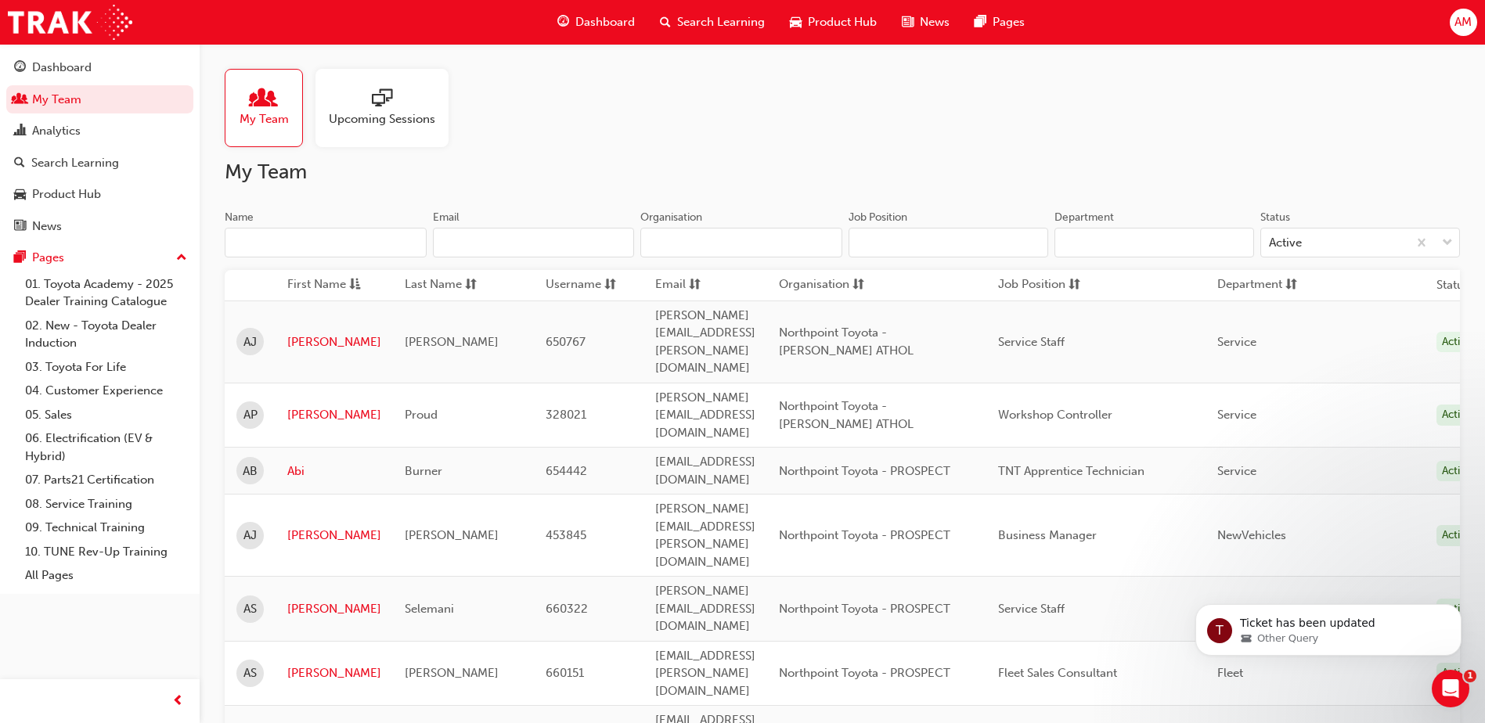
click at [267, 247] on input "Name" at bounding box center [326, 243] width 202 height 30
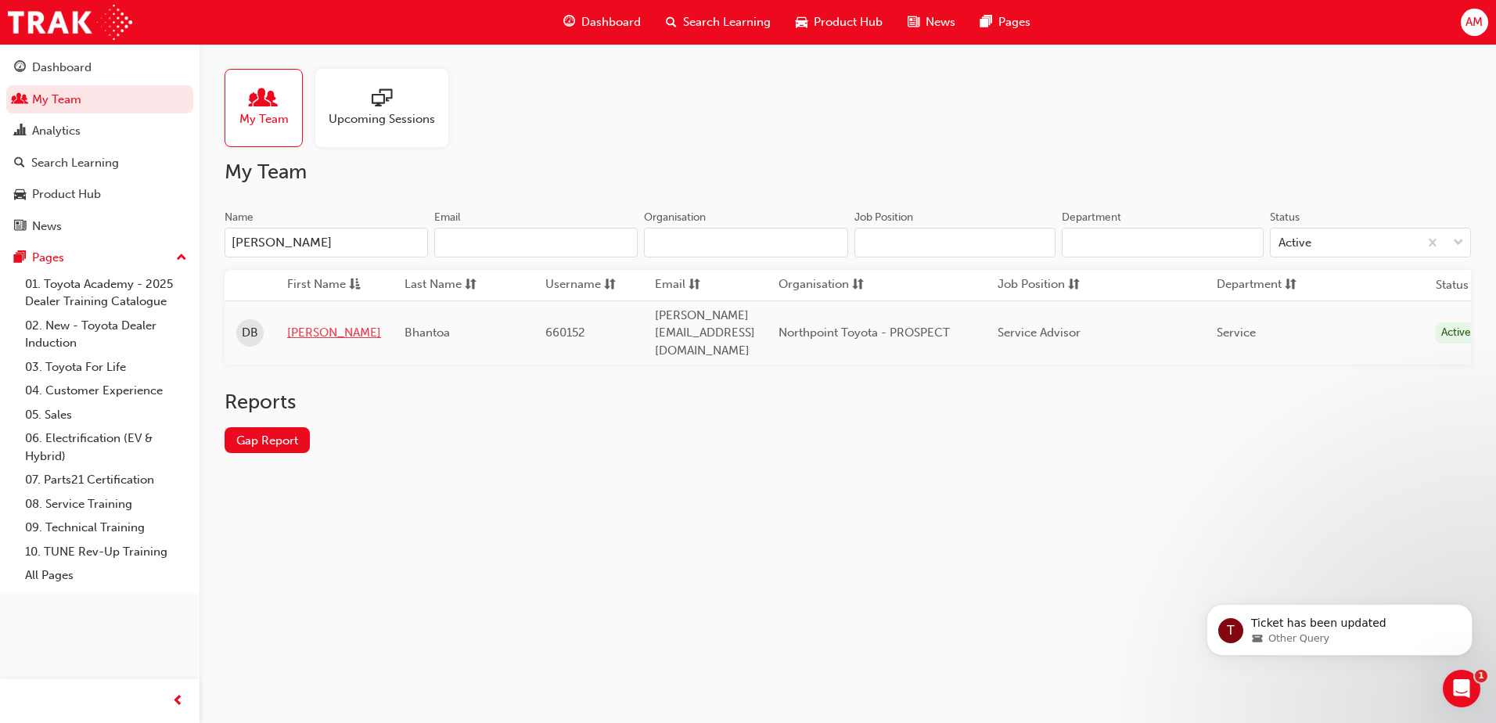
type input "[PERSON_NAME]"
click at [303, 326] on link "[PERSON_NAME]" at bounding box center [334, 333] width 94 height 18
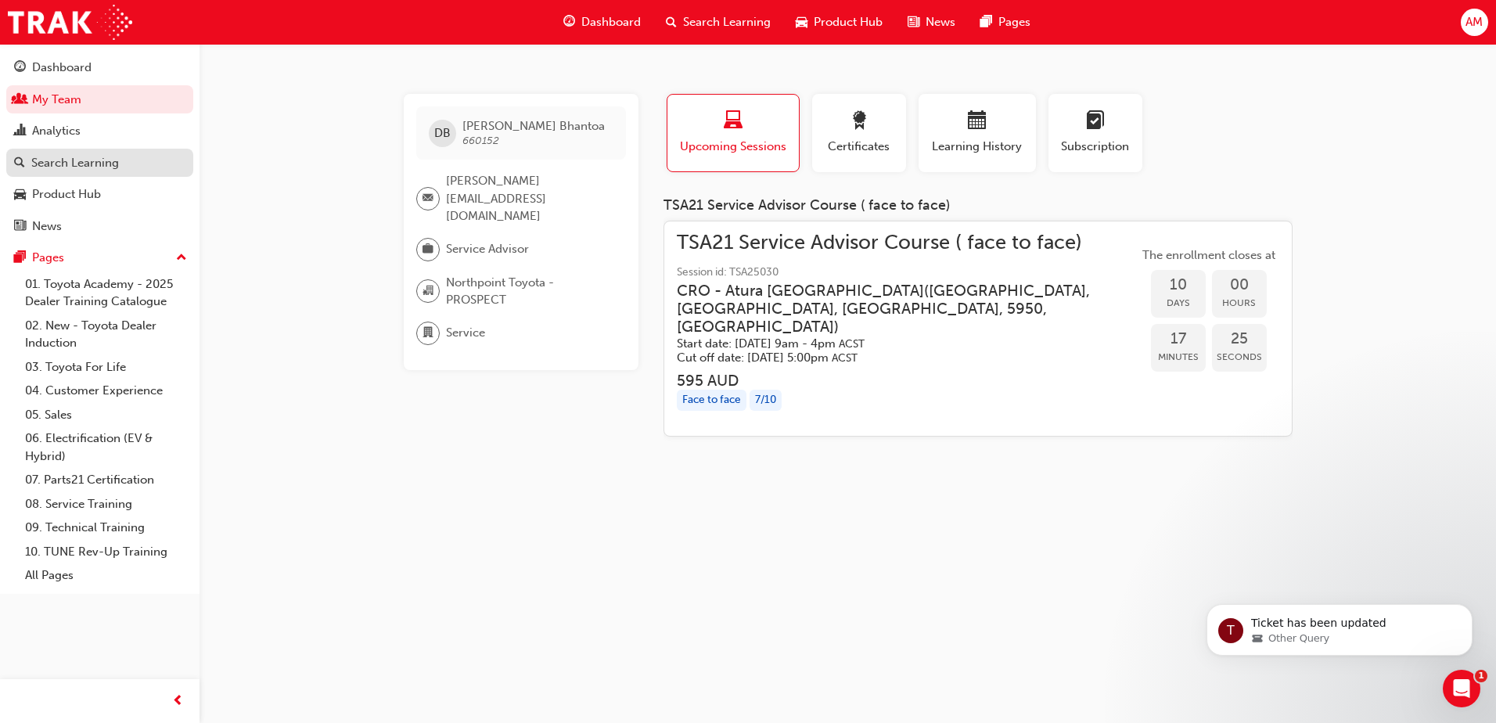
click at [93, 168] on div "Search Learning" at bounding box center [75, 163] width 88 height 18
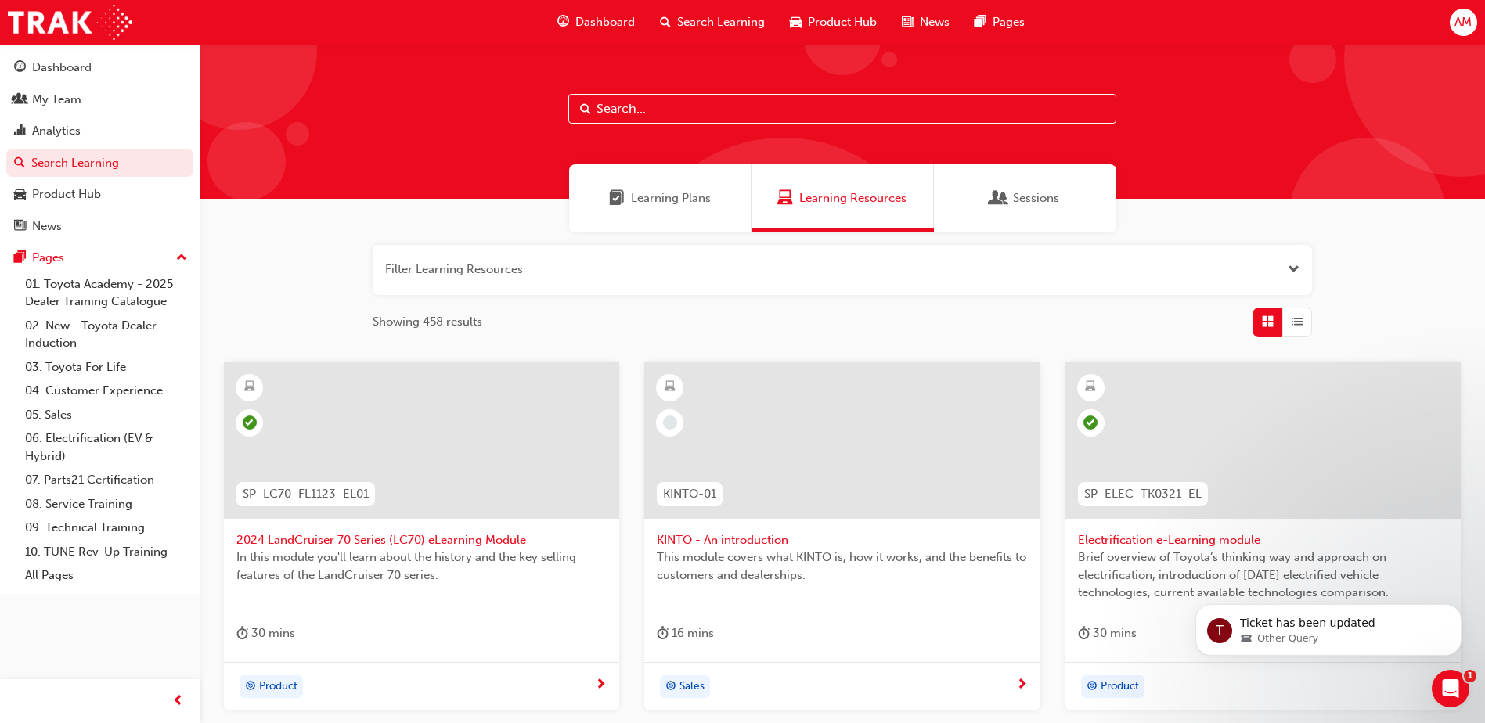
click at [671, 111] on input "text" at bounding box center [842, 109] width 548 height 30
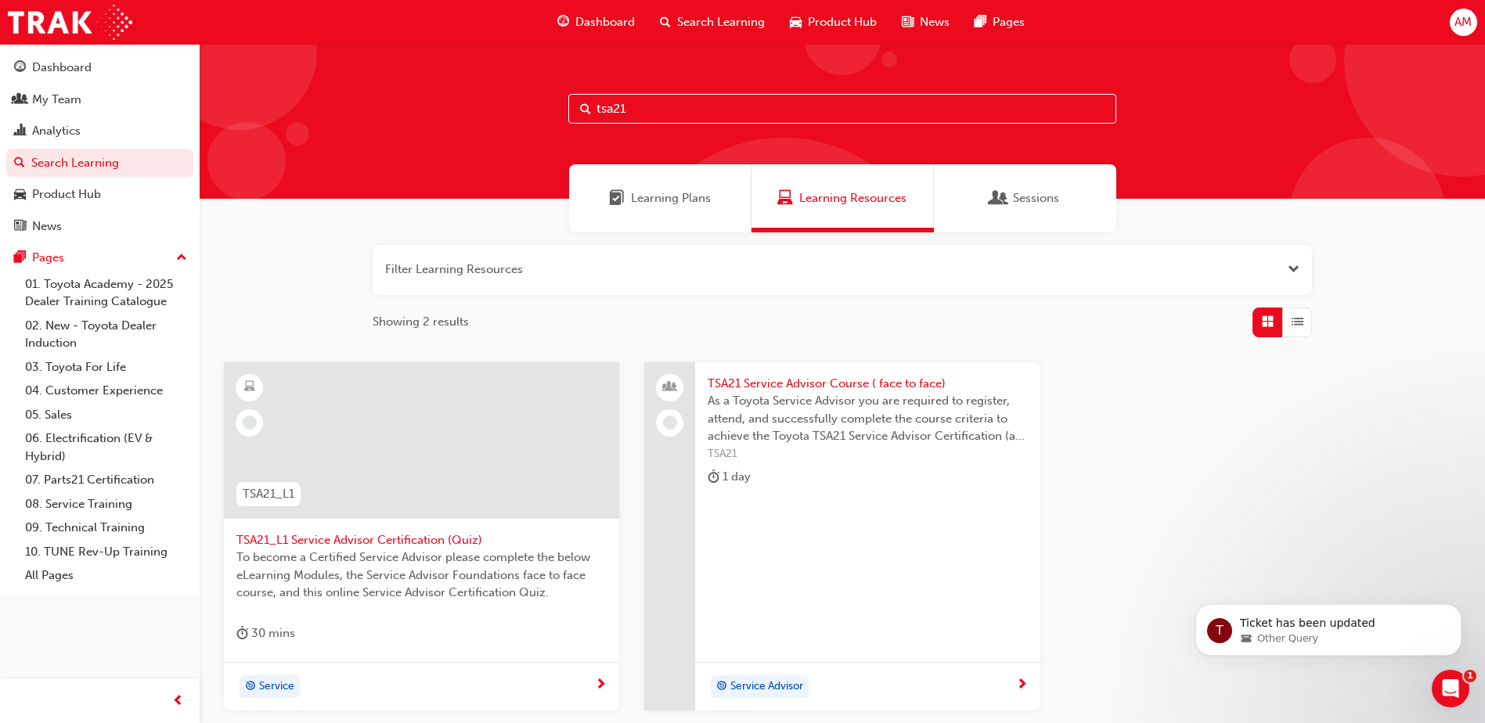
type input "tsa21"
click at [825, 501] on div "TSA21 Service Advisor Course ( face to face) As a Toyota Service Advisor you ar…" at bounding box center [867, 433] width 344 height 143
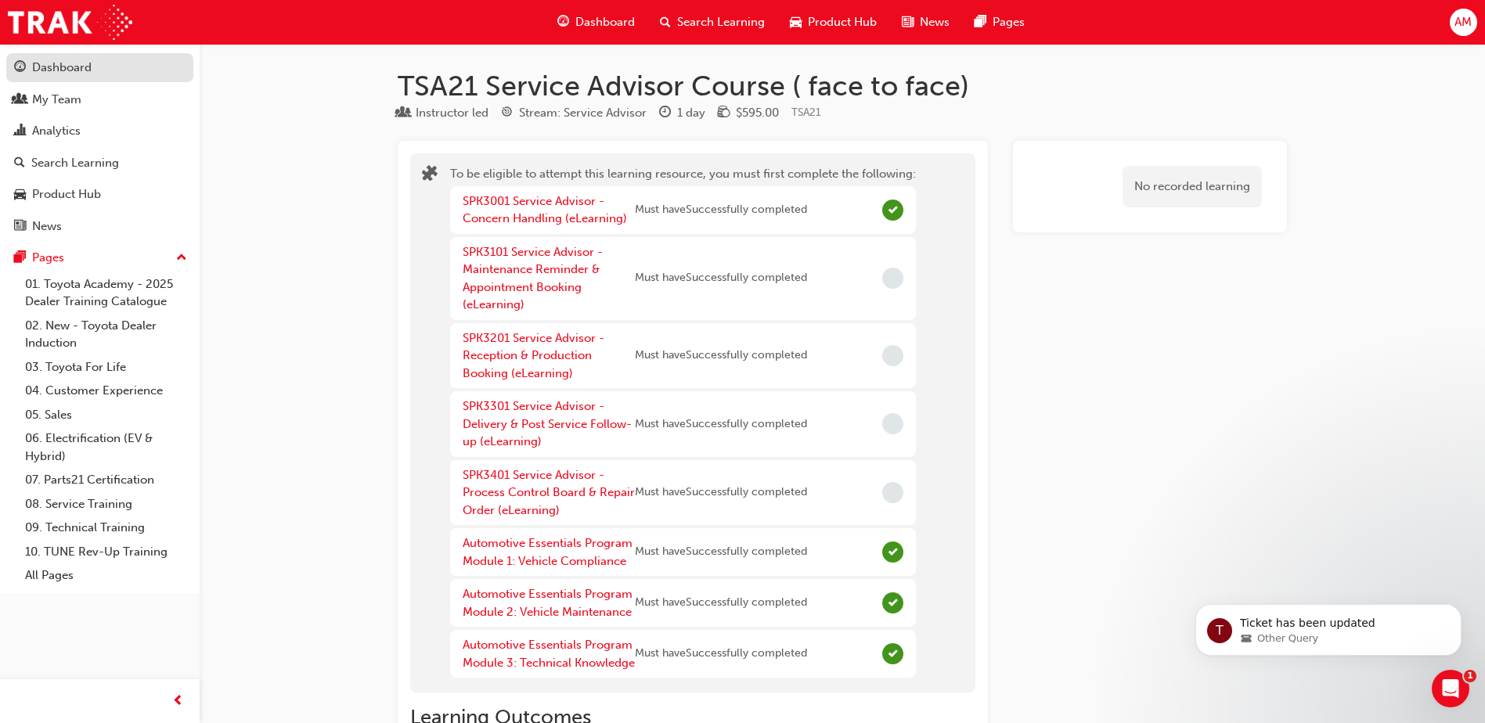
click at [57, 60] on div "Dashboard" at bounding box center [61, 68] width 59 height 18
